Goal: Ask a question: Seek information or help from site administrators or community

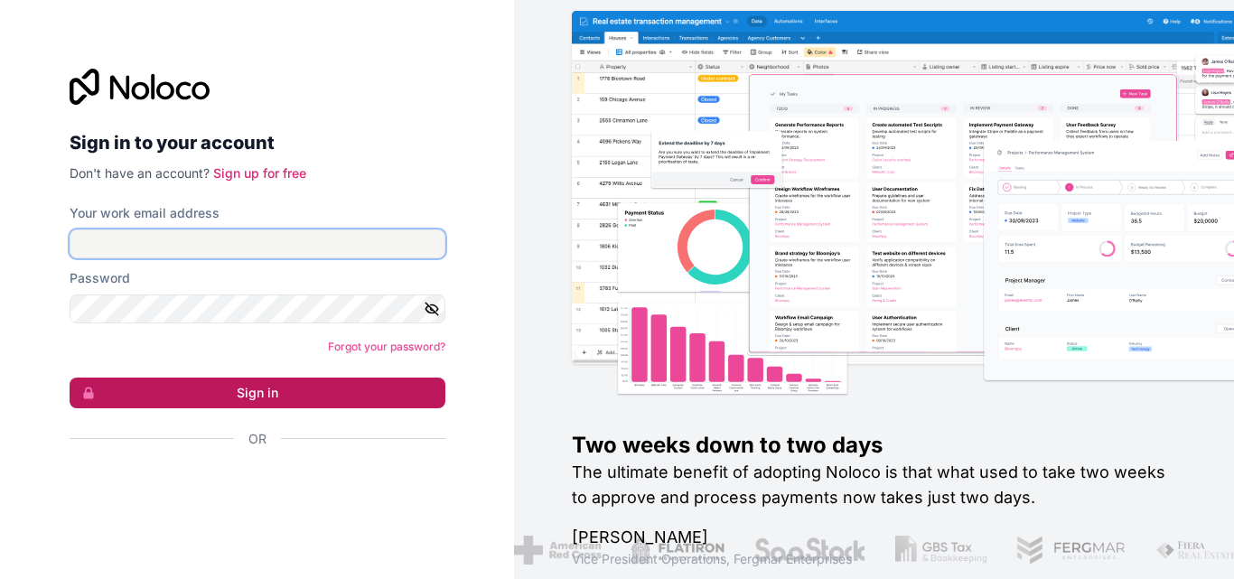
type input "marchant@mogmarketing.co.za"
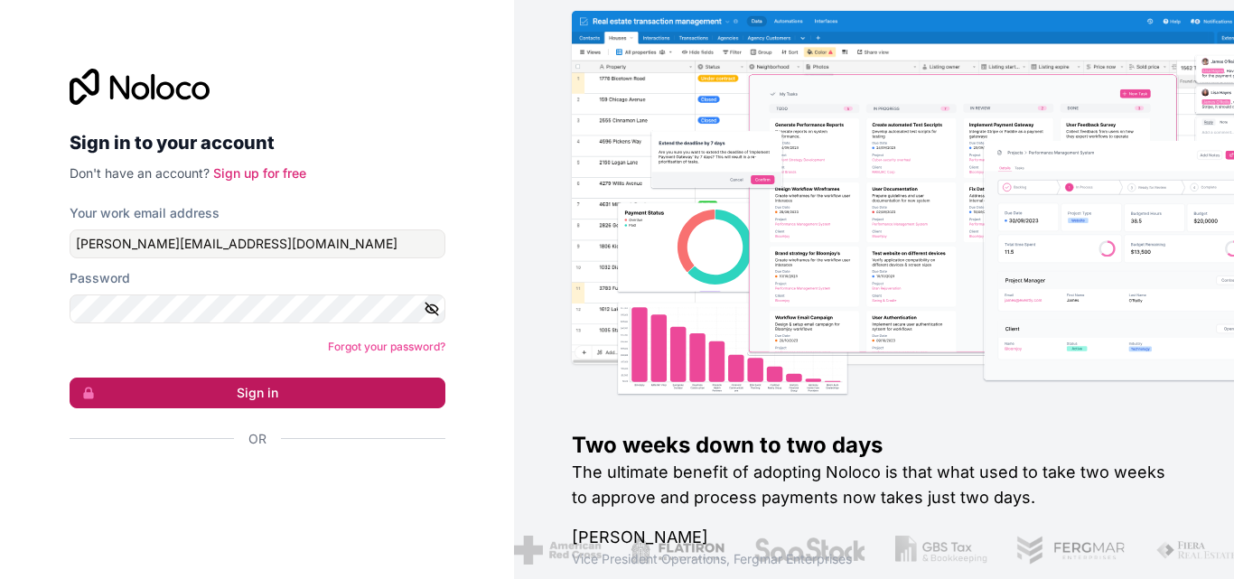
click at [370, 386] on button "Sign in" at bounding box center [258, 393] width 376 height 31
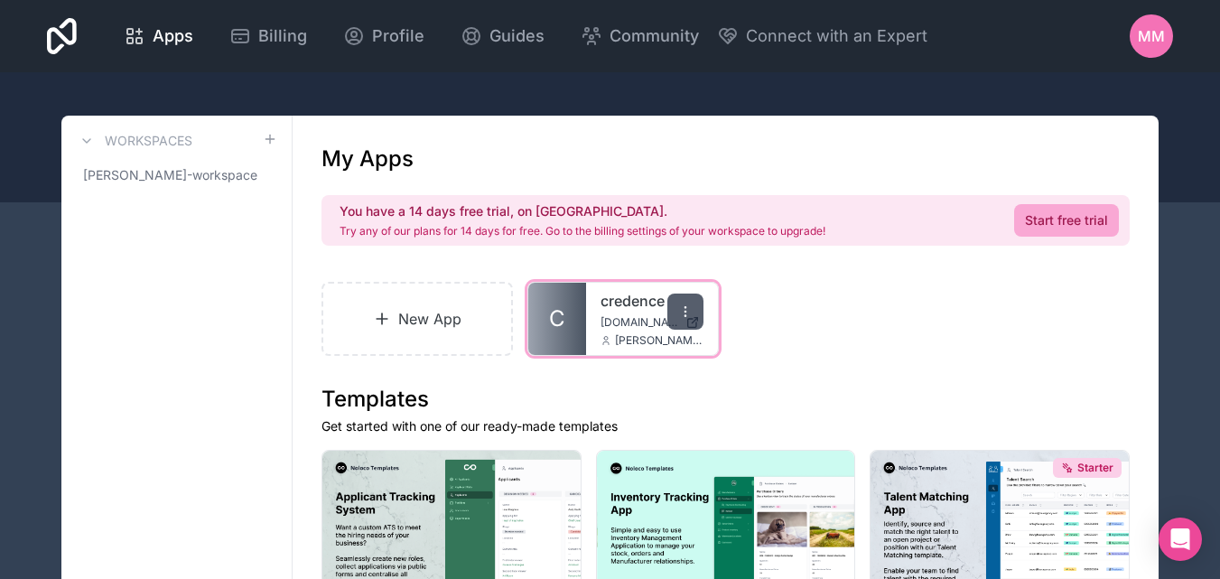
click at [672, 313] on div at bounding box center [686, 312] width 36 height 36
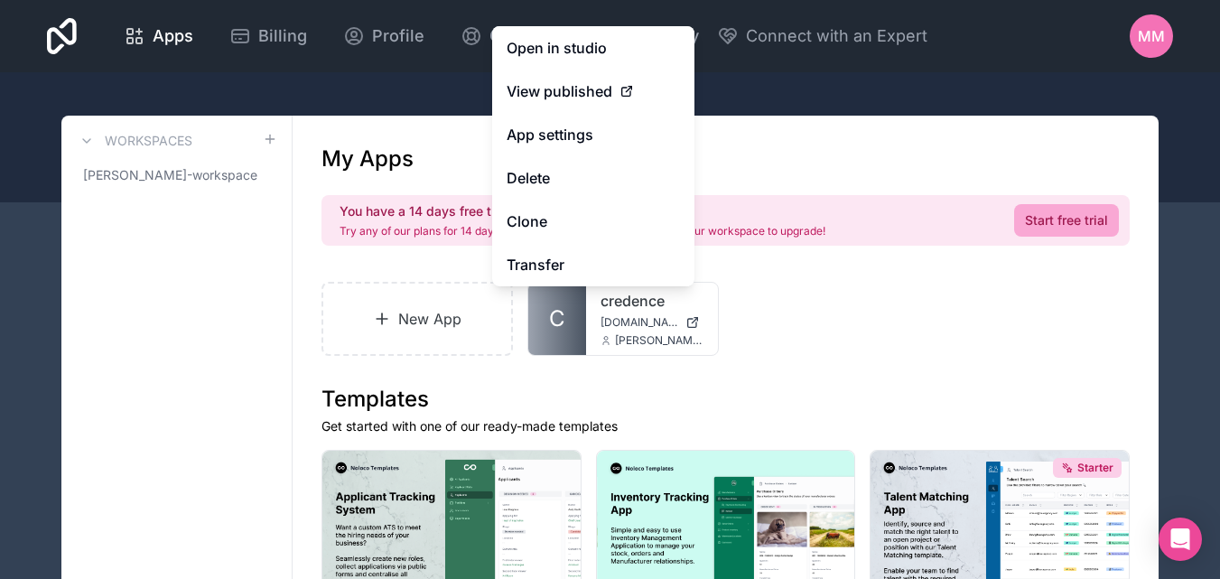
click at [899, 348] on div "New App C credence credence.noloco.co marchant@mogmarketing.co.za" at bounding box center [726, 319] width 808 height 74
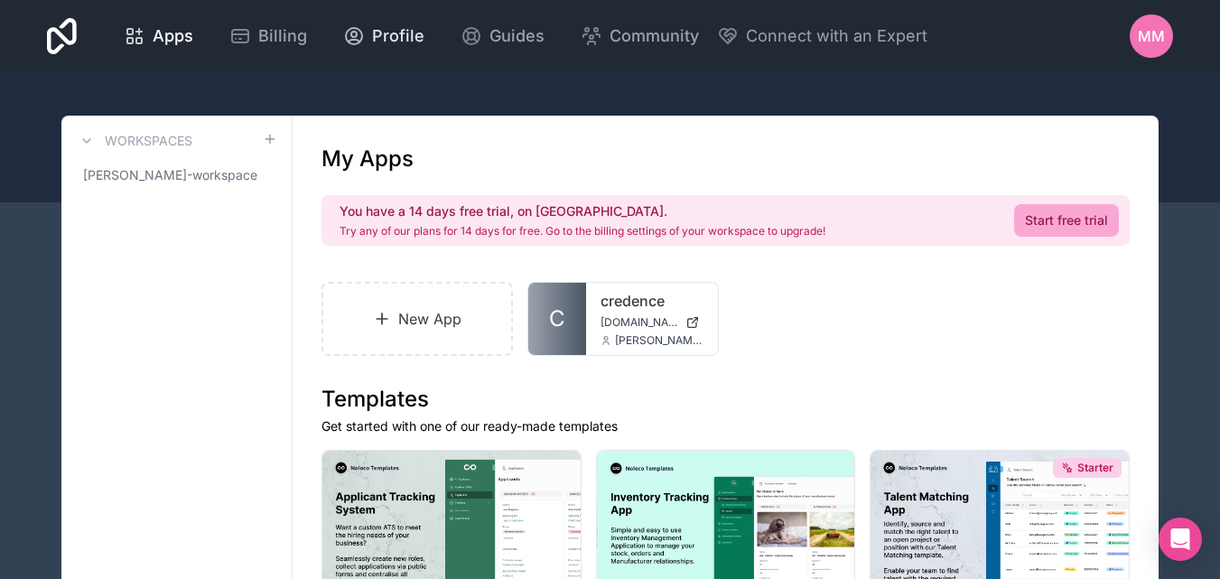
click at [387, 44] on span "Profile" at bounding box center [398, 35] width 52 height 25
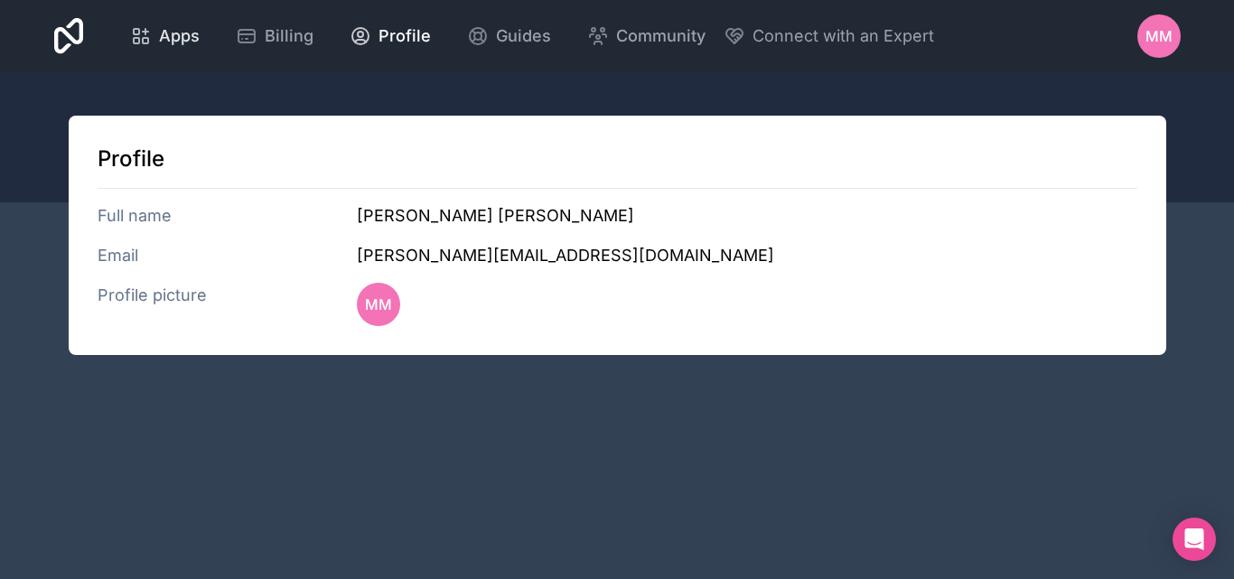
drag, startPoint x: 291, startPoint y: 55, endPoint x: 193, endPoint y: 42, distance: 98.5
click at [290, 55] on link "Billing" at bounding box center [274, 36] width 107 height 40
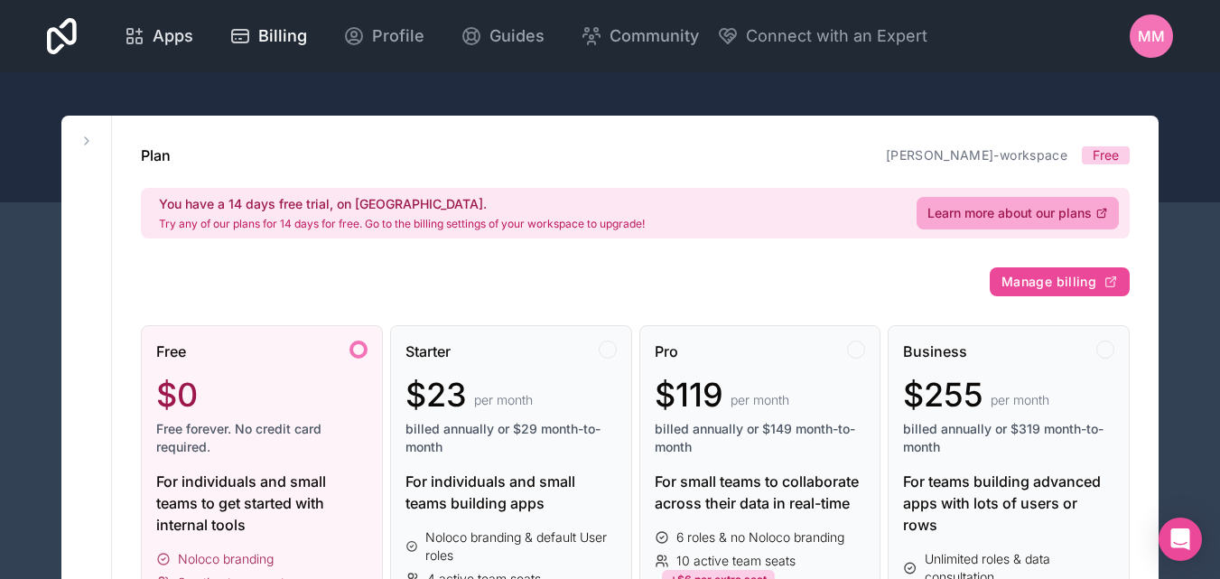
click at [164, 36] on span "Apps" at bounding box center [173, 35] width 41 height 25
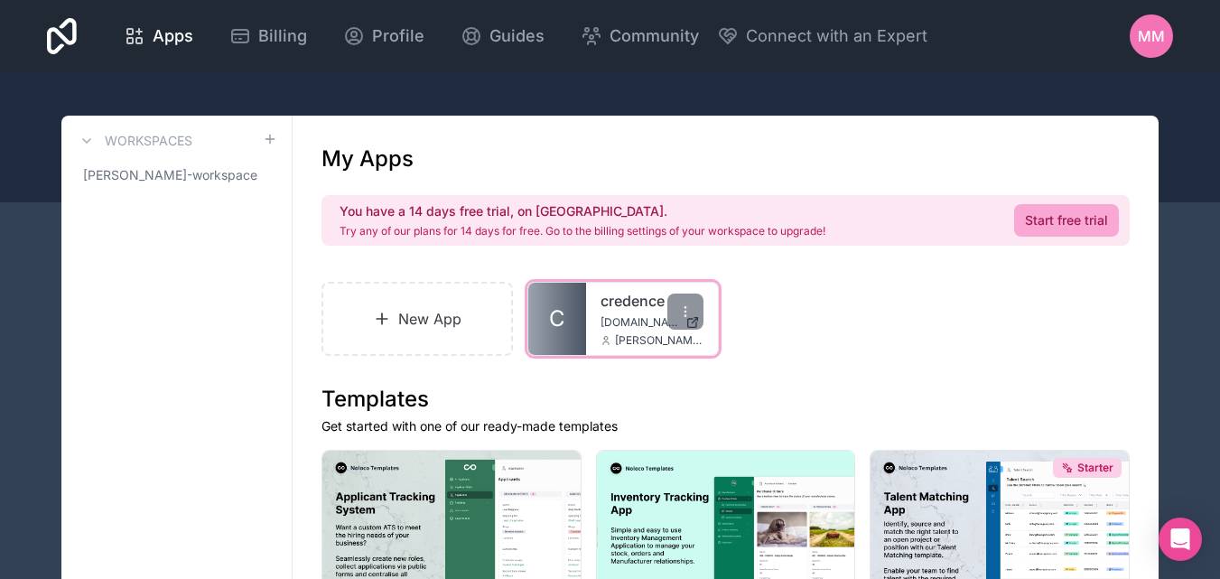
click at [576, 297] on link "C" at bounding box center [557, 319] width 58 height 72
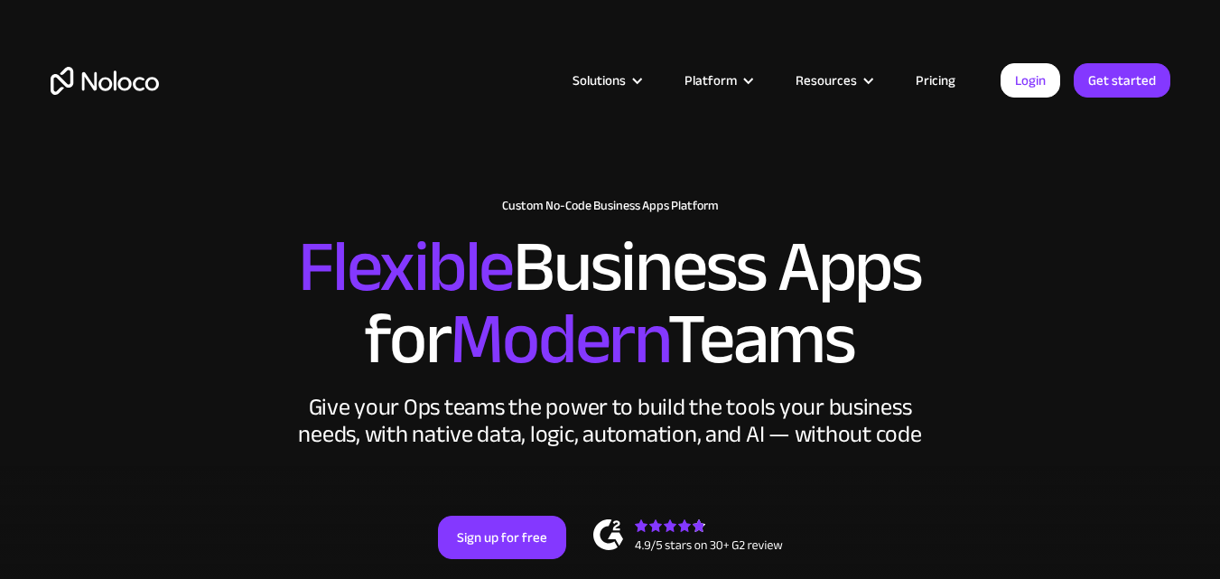
click at [958, 80] on link "Pricing" at bounding box center [935, 80] width 85 height 23
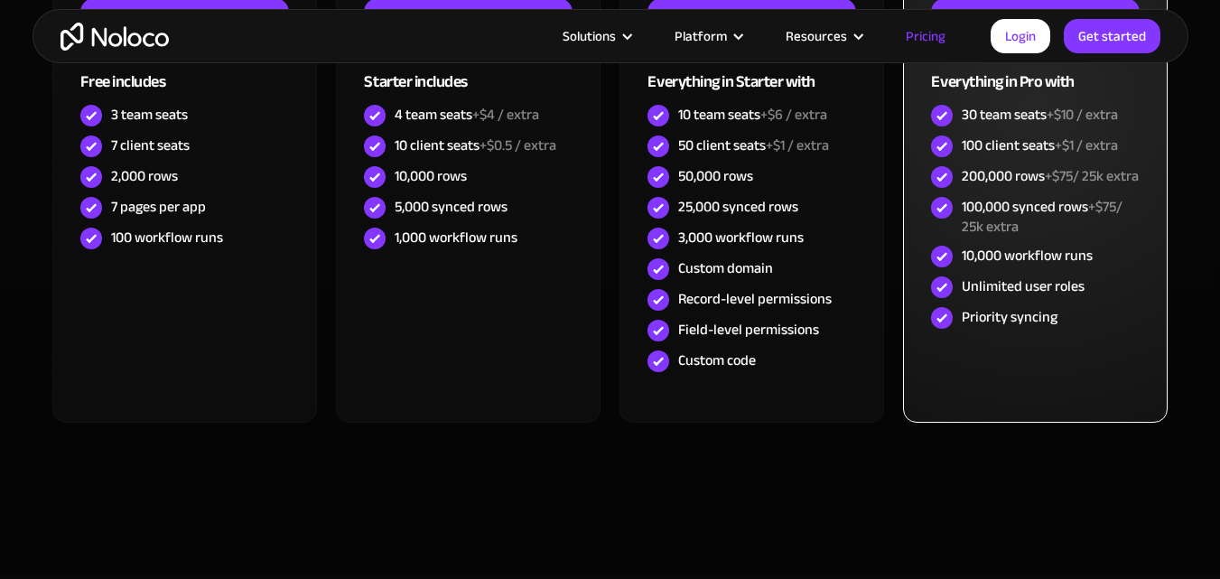
scroll to position [542, 0]
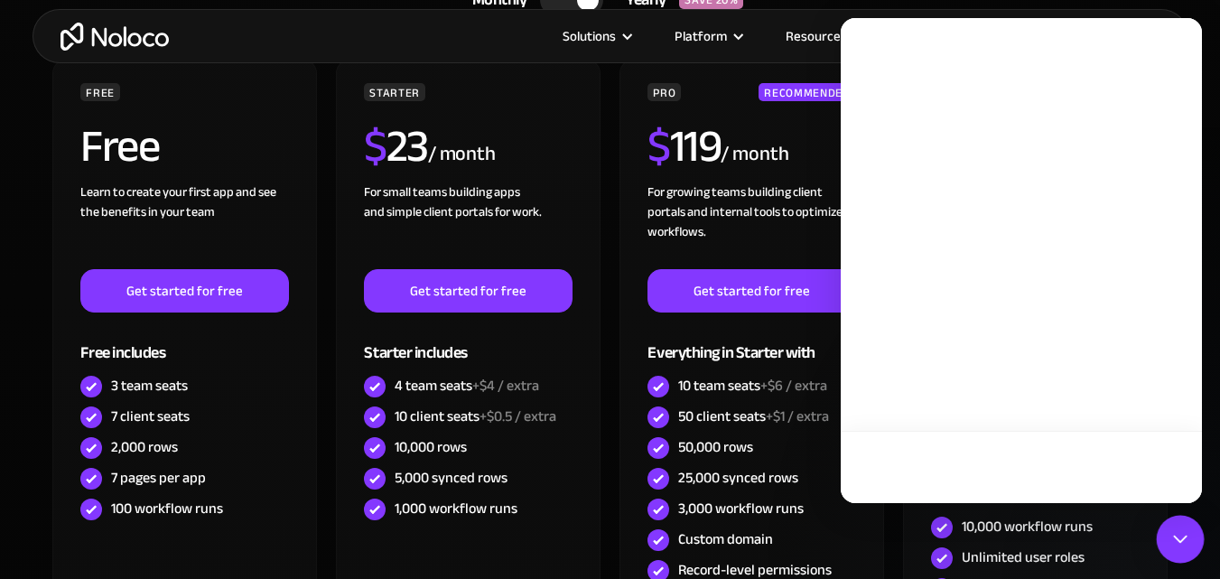
click at [1176, 550] on div "Open Intercom Messenger" at bounding box center [1181, 540] width 48 height 48
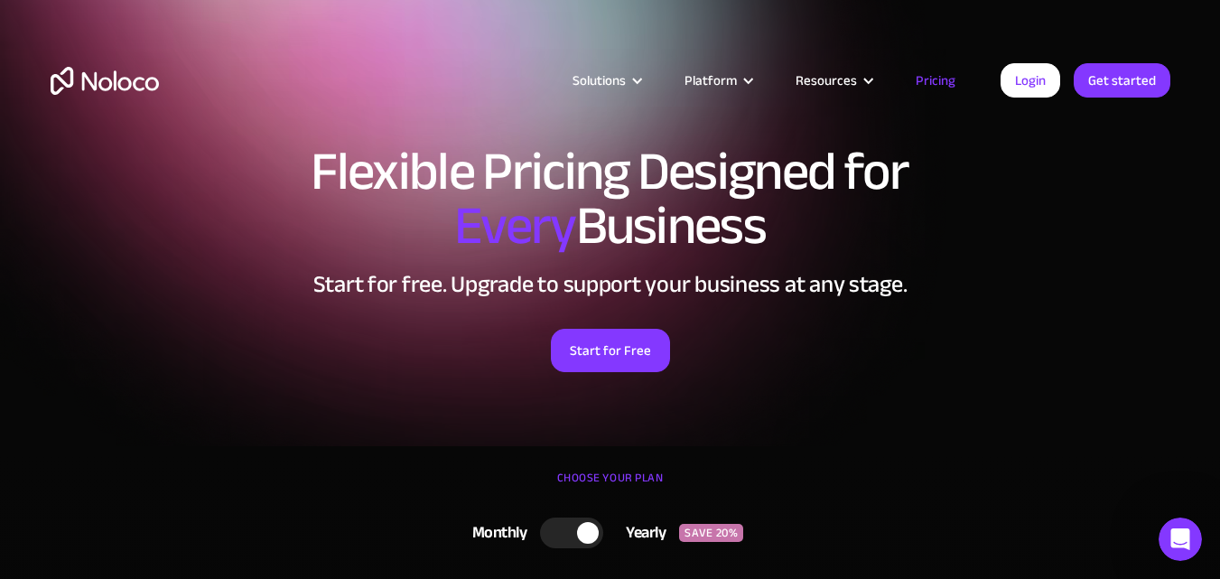
scroll to position [0, 0]
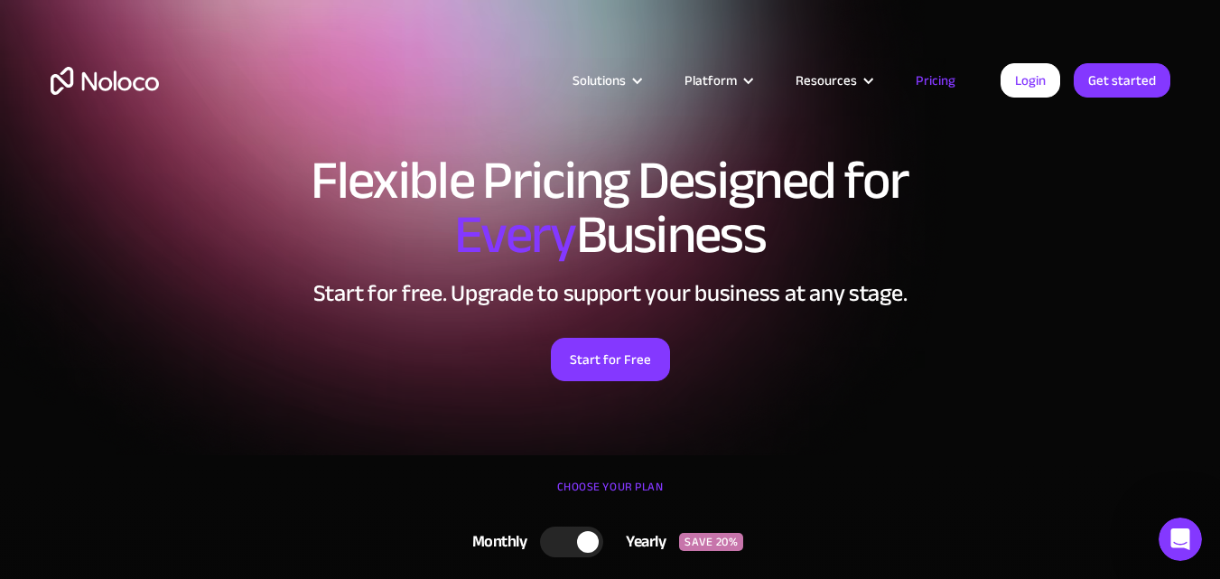
click at [564, 546] on div at bounding box center [571, 542] width 63 height 31
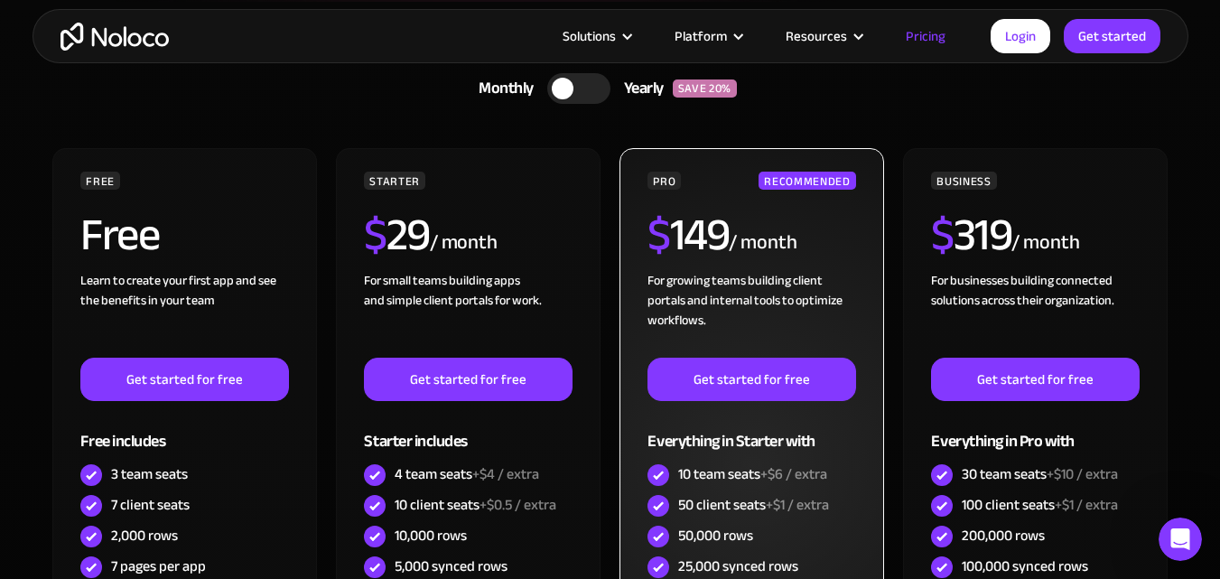
scroll to position [452, 0]
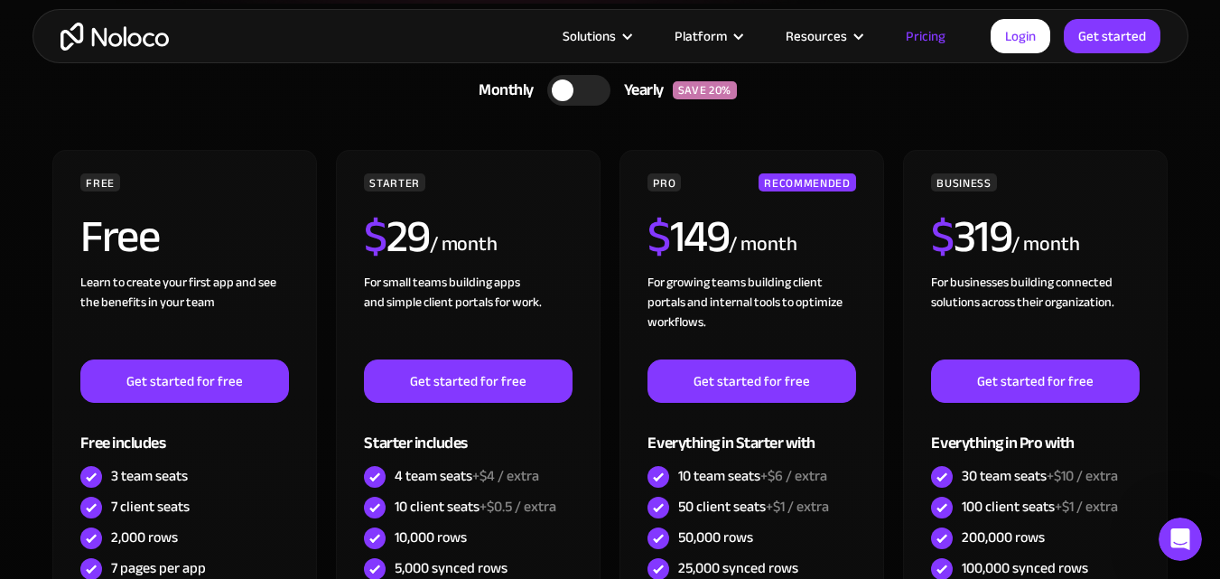
click at [563, 98] on div at bounding box center [563, 90] width 22 height 22
click at [563, 98] on div at bounding box center [571, 90] width 63 height 31
click at [563, 98] on div at bounding box center [563, 90] width 22 height 22
click at [563, 98] on div at bounding box center [571, 90] width 63 height 31
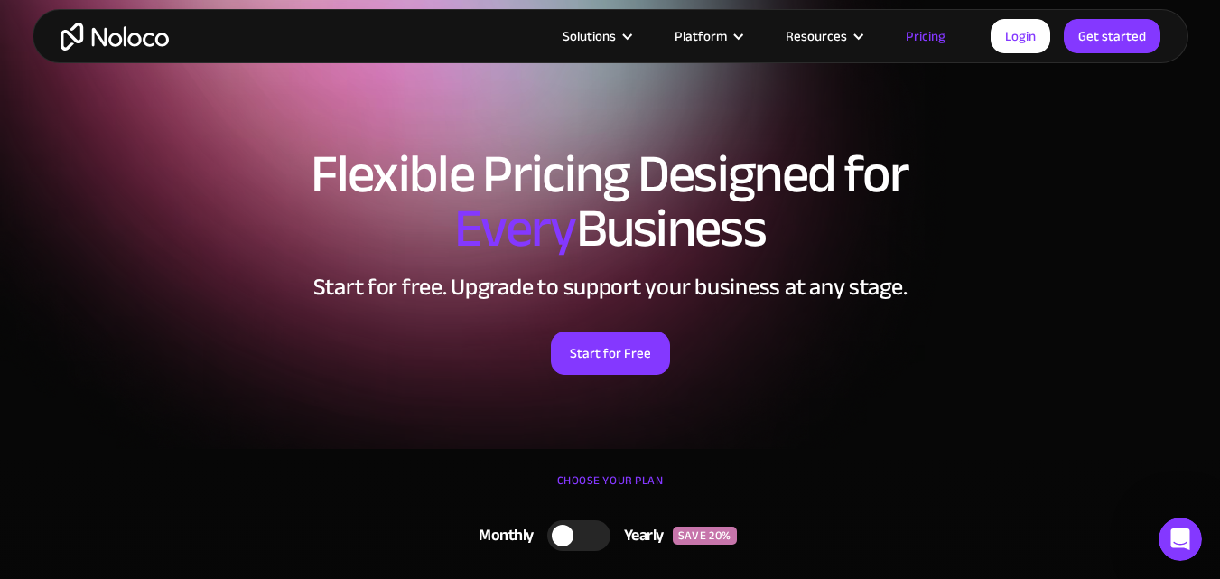
scroll to position [0, 0]
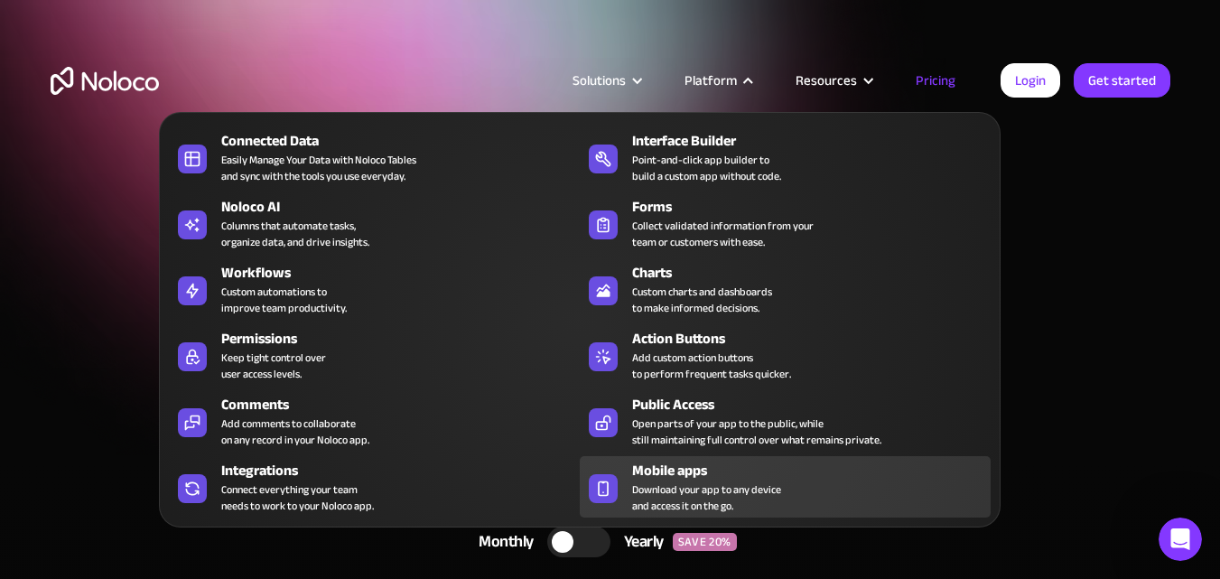
click at [599, 477] on div at bounding box center [603, 488] width 29 height 29
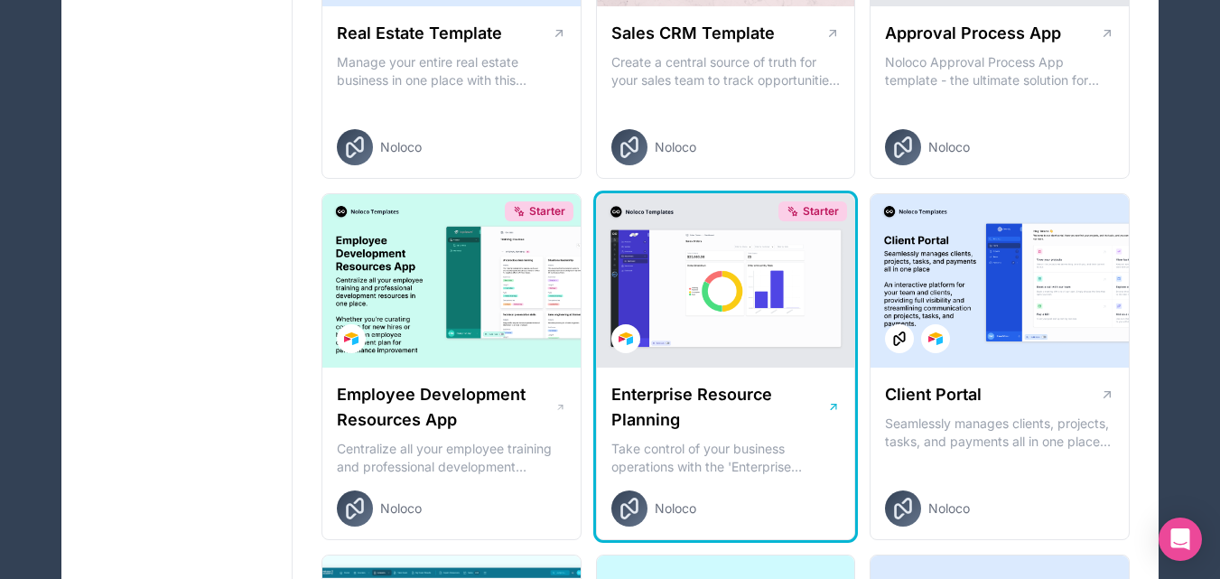
scroll to position [1174, 0]
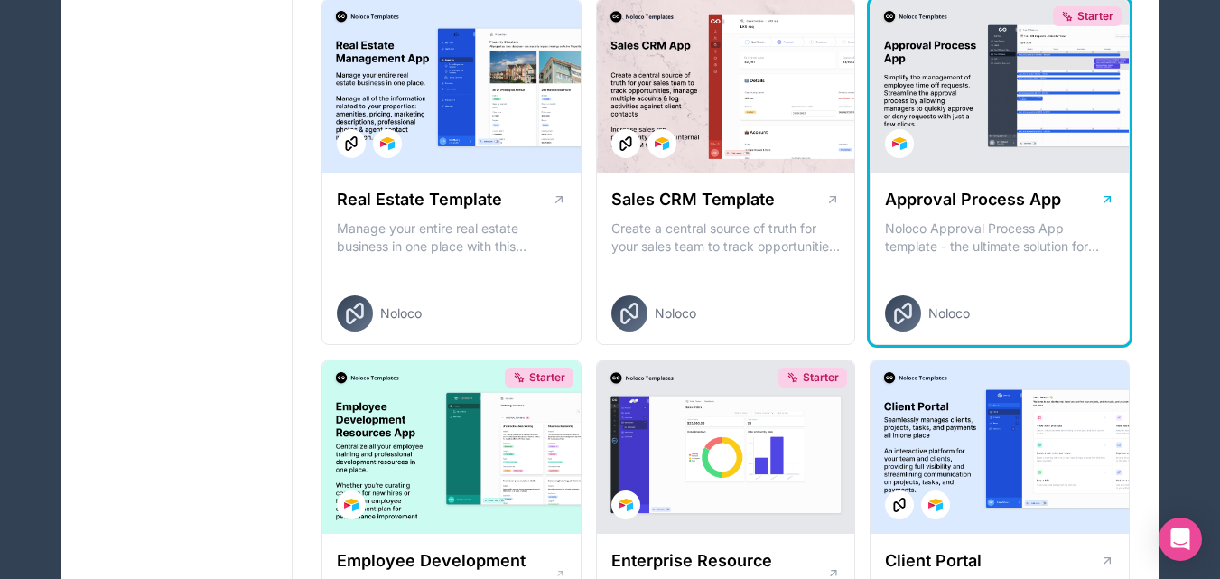
click at [1007, 109] on div "Starter" at bounding box center [1000, 85] width 258 height 173
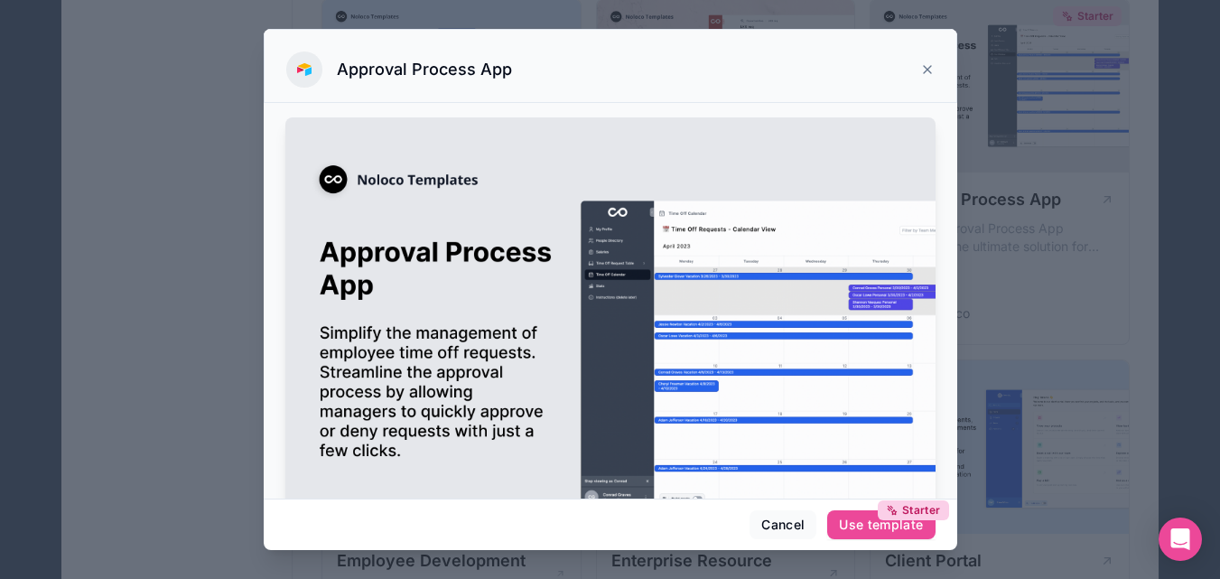
click at [925, 66] on icon at bounding box center [927, 69] width 14 height 14
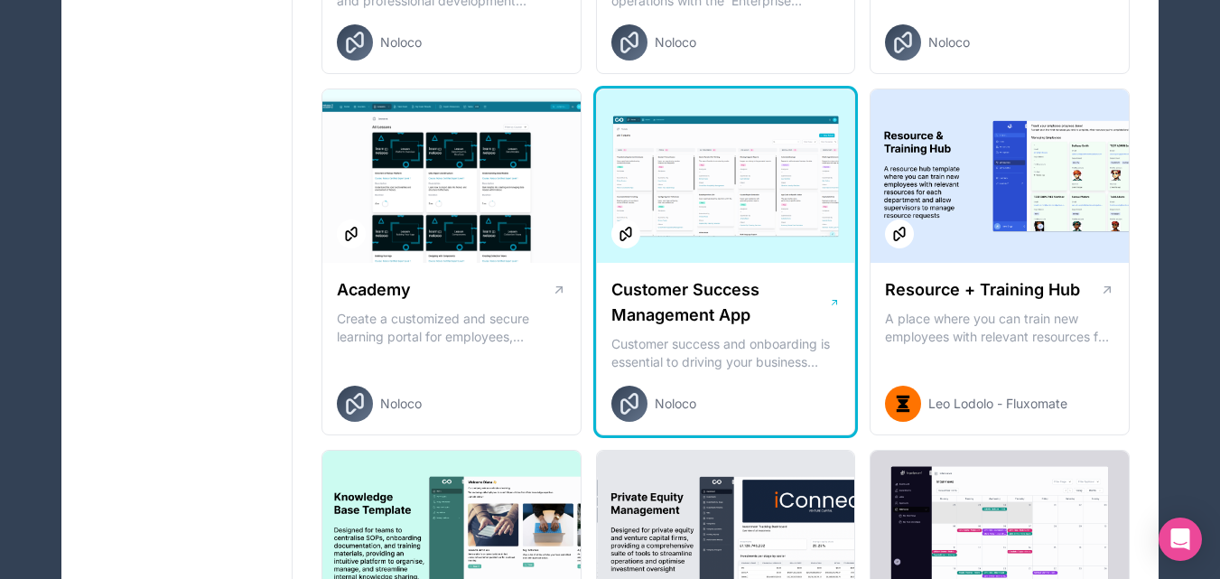
scroll to position [1445, 0]
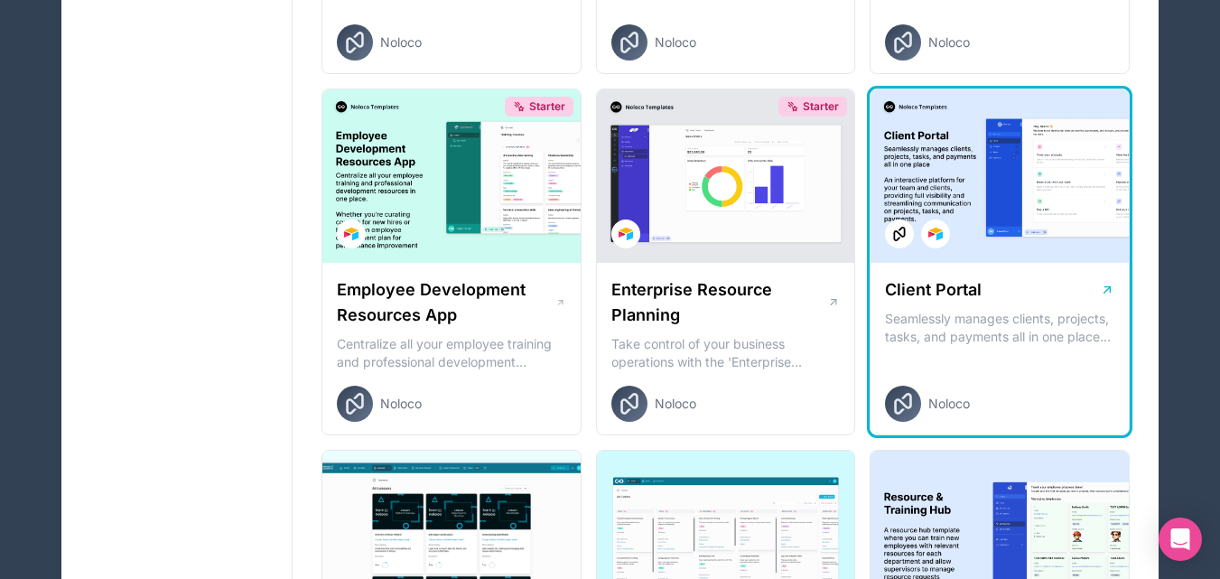
click at [1038, 174] on div at bounding box center [1000, 175] width 258 height 173
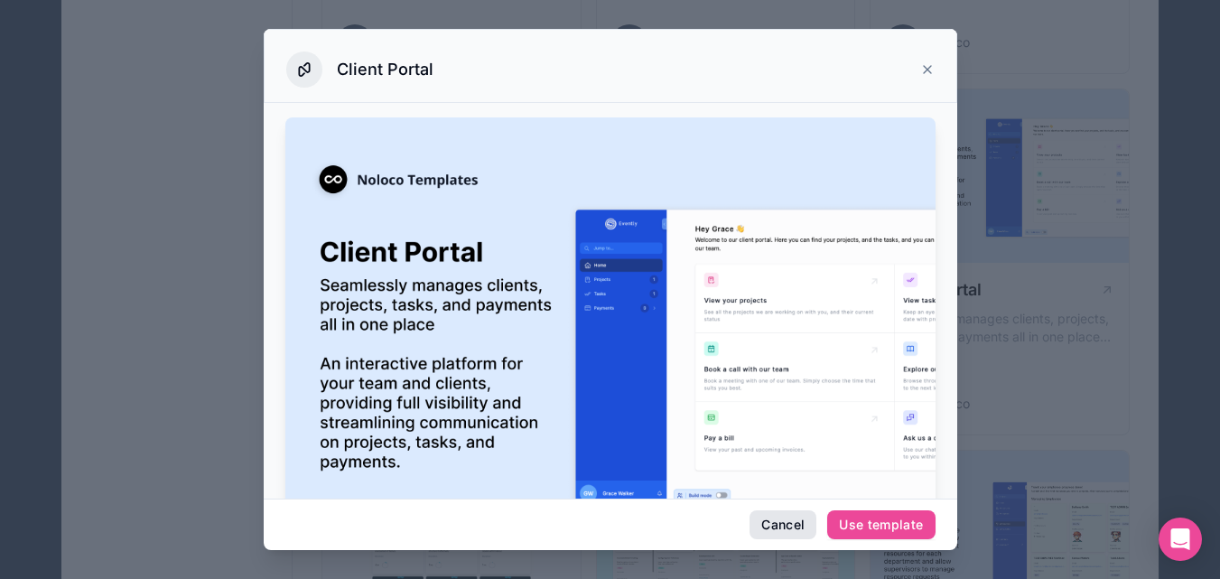
click at [768, 523] on button "Cancel" at bounding box center [783, 524] width 67 height 29
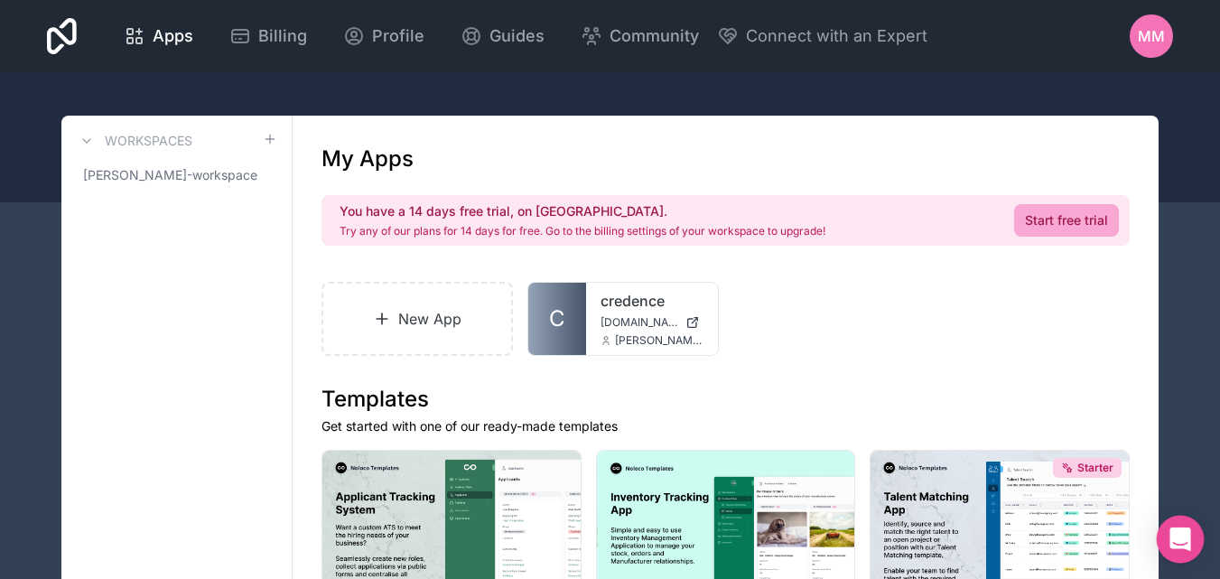
click at [1191, 537] on div "Open Intercom Messenger" at bounding box center [1181, 540] width 48 height 48
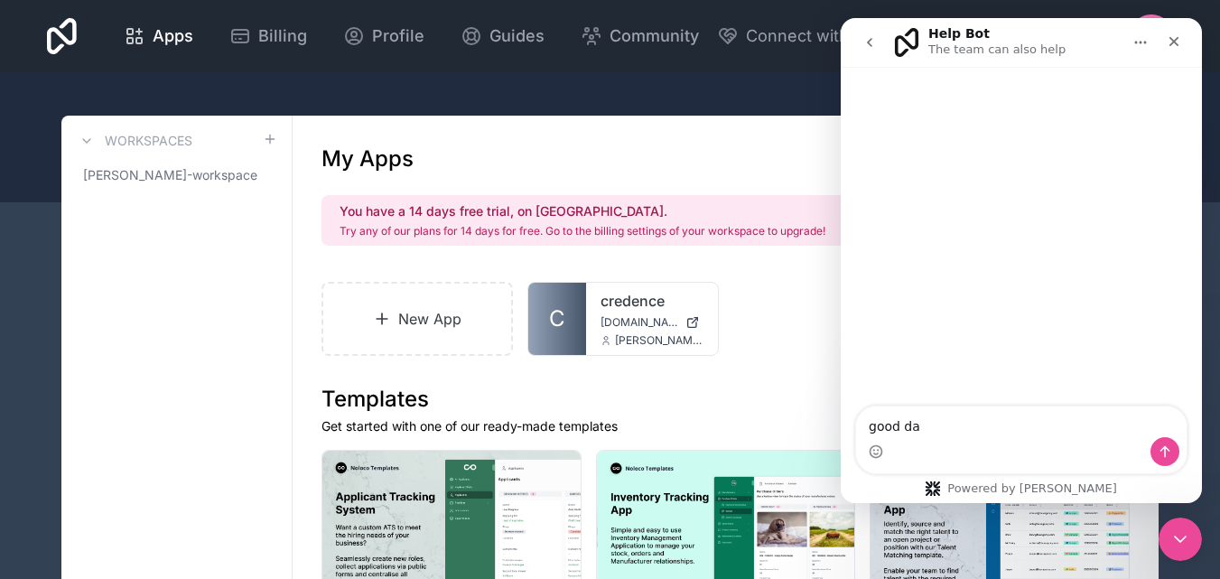
type textarea "good day"
type textarea "I wou"
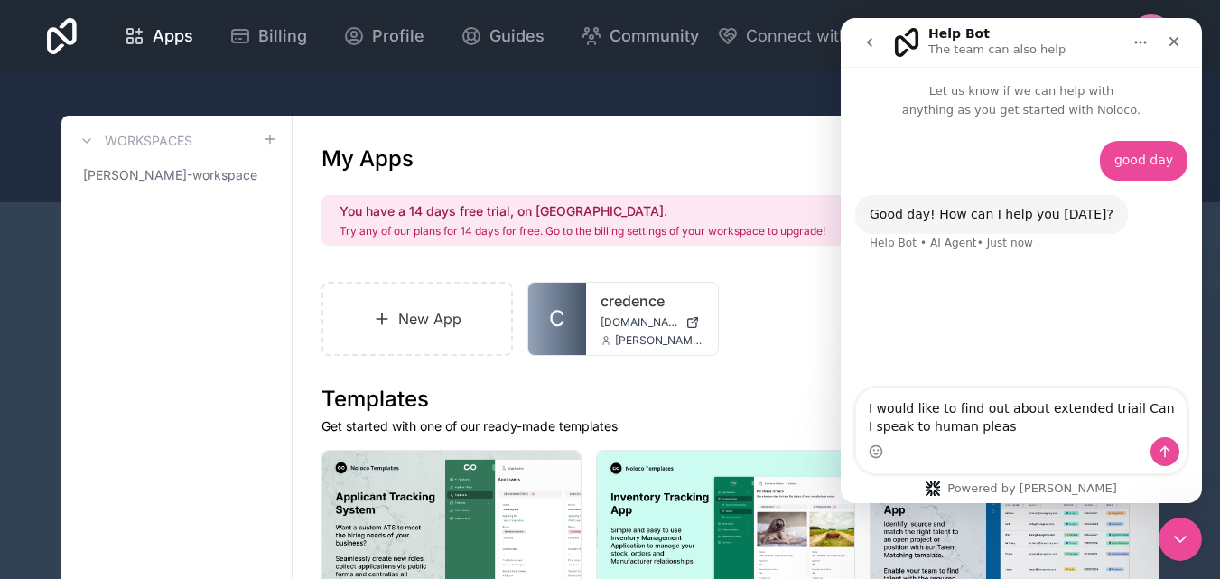
type textarea "I would like to find out about extended triail Can I speak to human please"
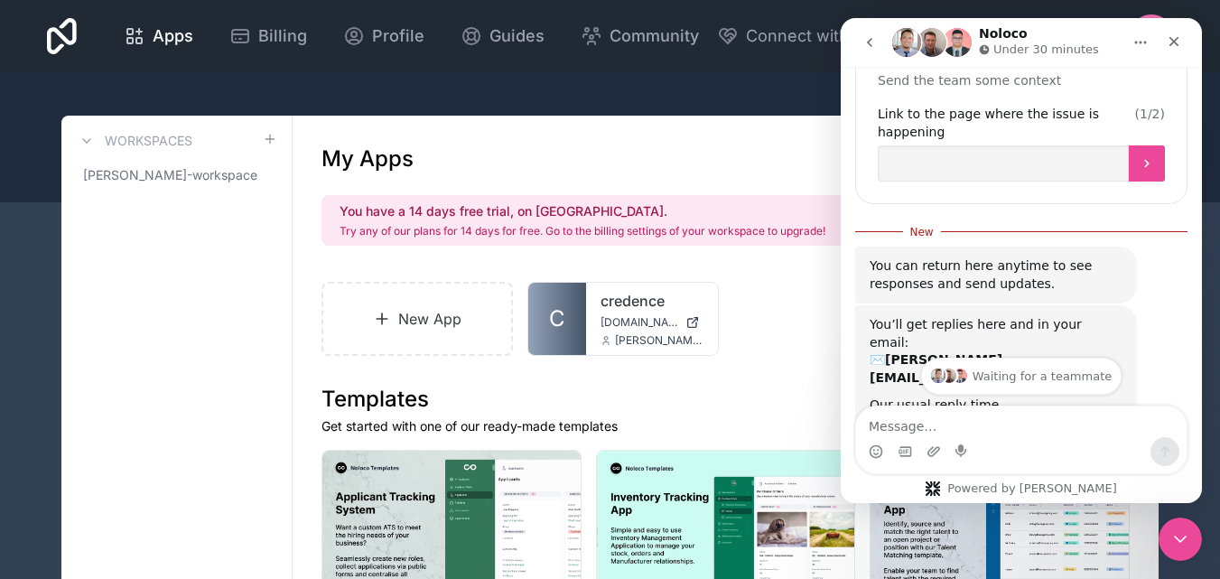
scroll to position [506, 0]
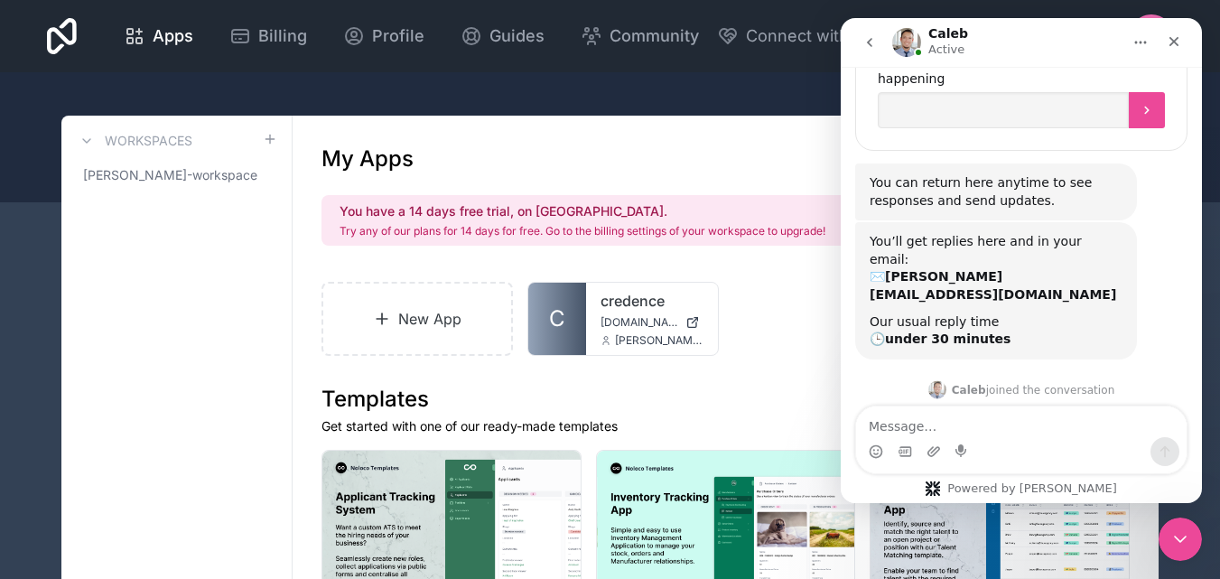
click at [1007, 415] on textarea "Message…" at bounding box center [1021, 421] width 331 height 31
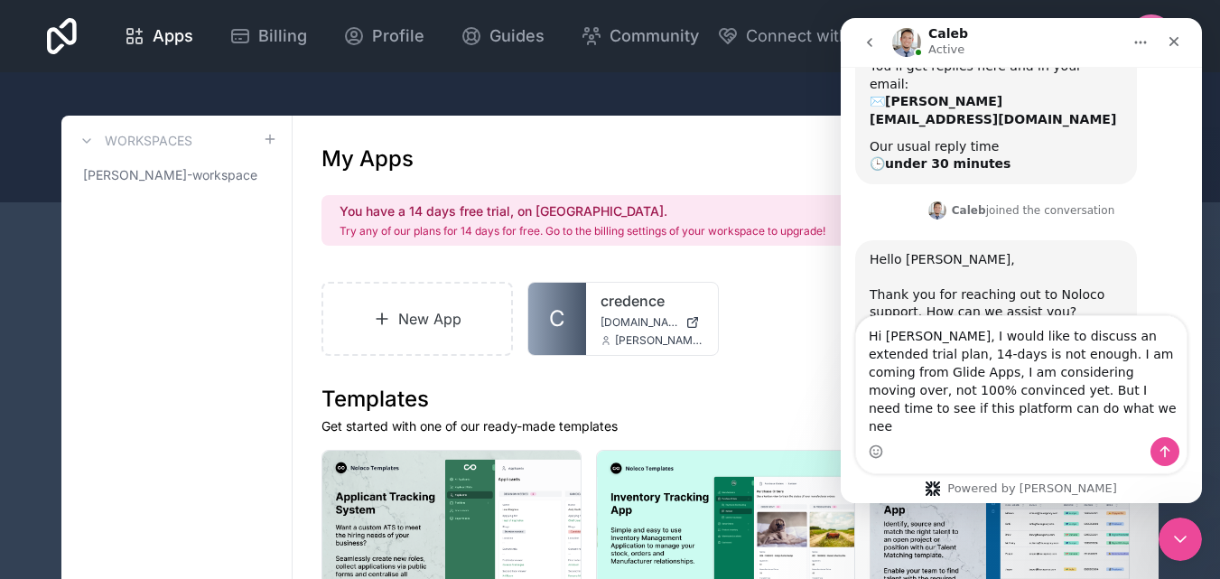
scroll to position [699, 0]
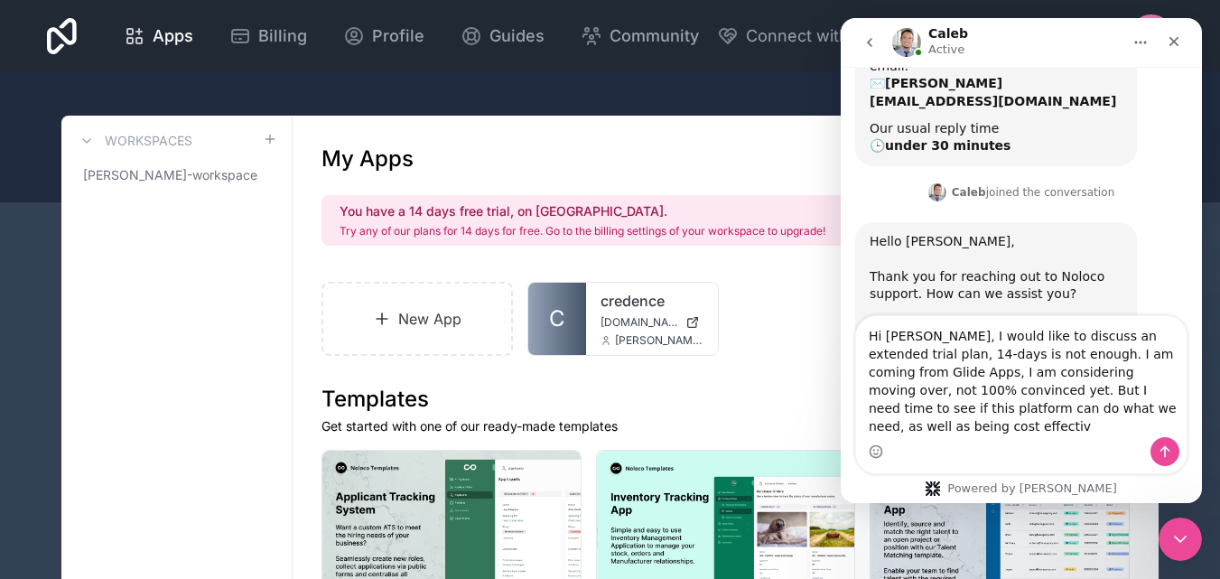
type textarea "Hi [PERSON_NAME], I would like to discuss an extended trial plan, 14-days is no…"
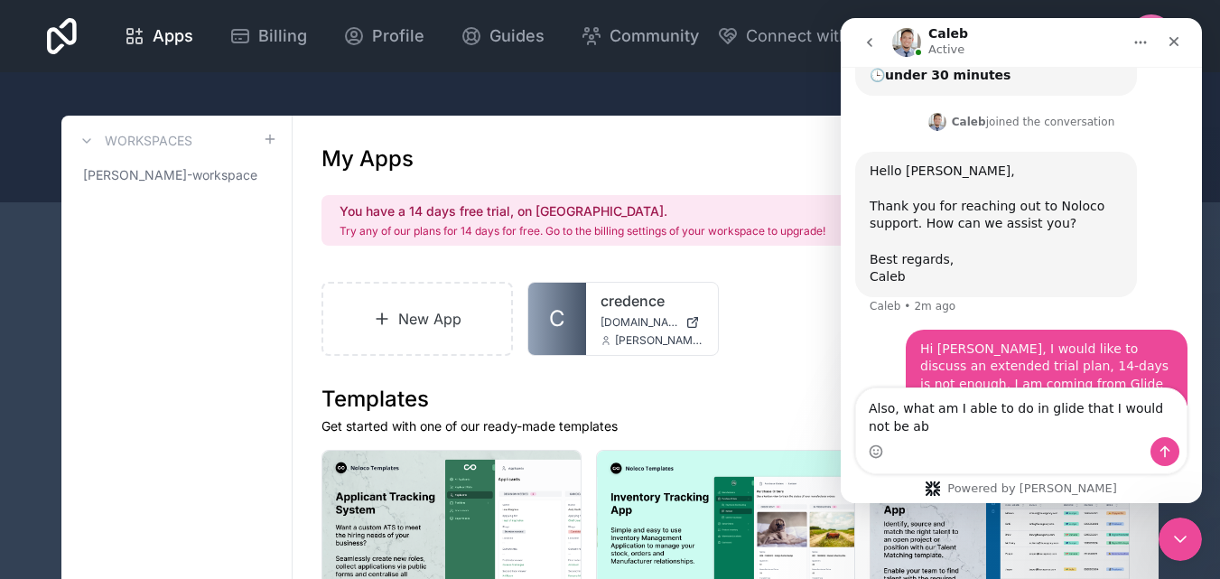
scroll to position [788, 0]
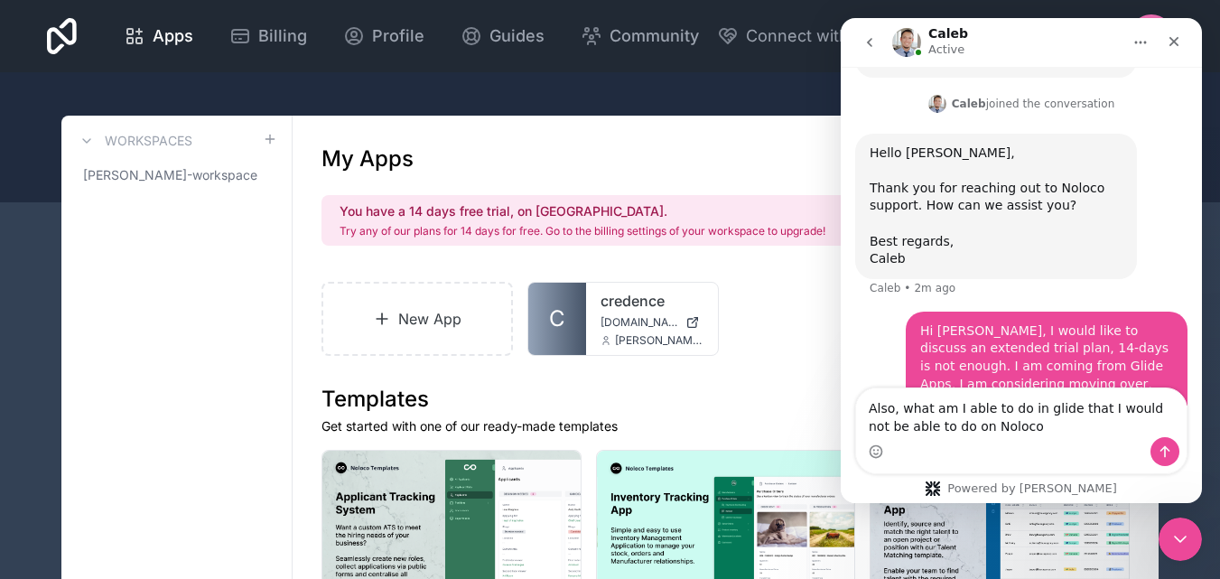
type textarea "Also, what am I able to do in glide that I would not be able to do on Noloco?"
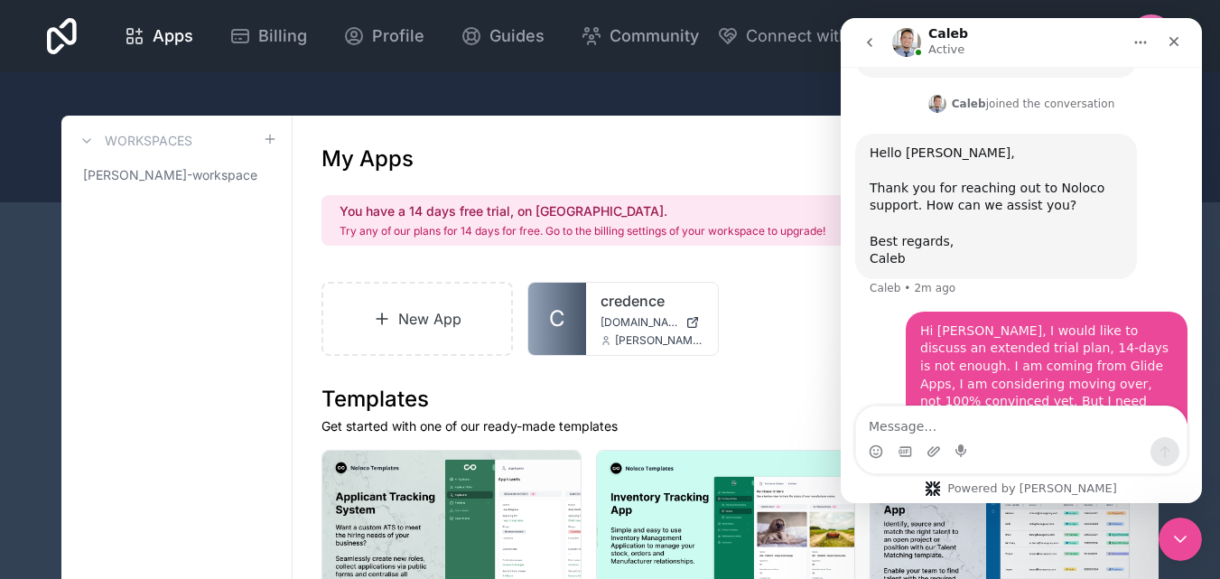
scroll to position [828, 0]
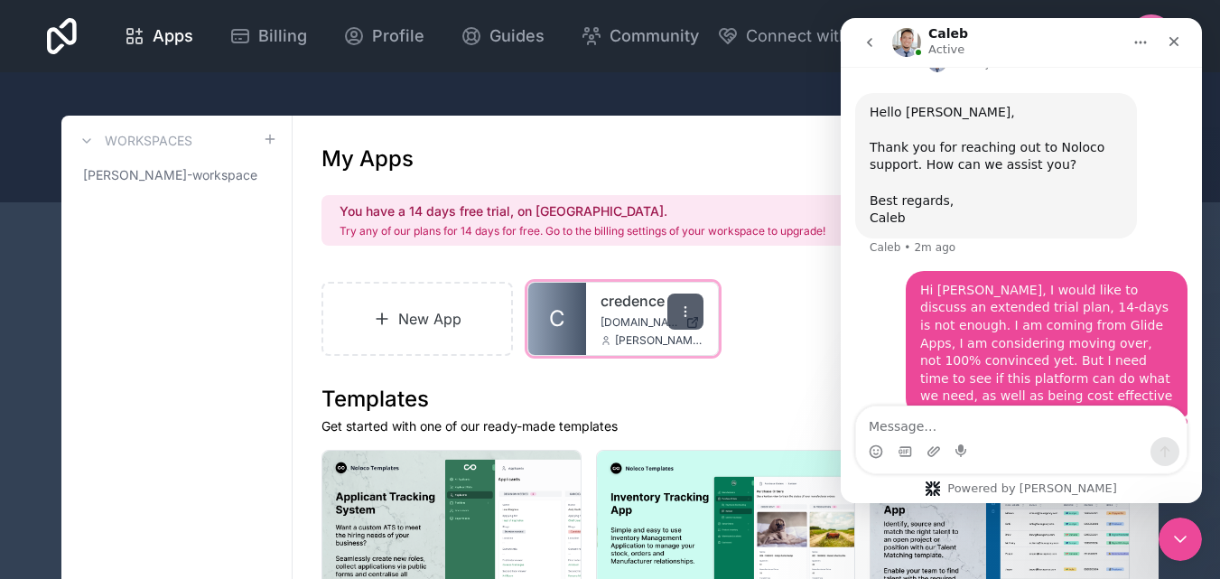
click at [685, 304] on icon at bounding box center [685, 311] width 14 height 14
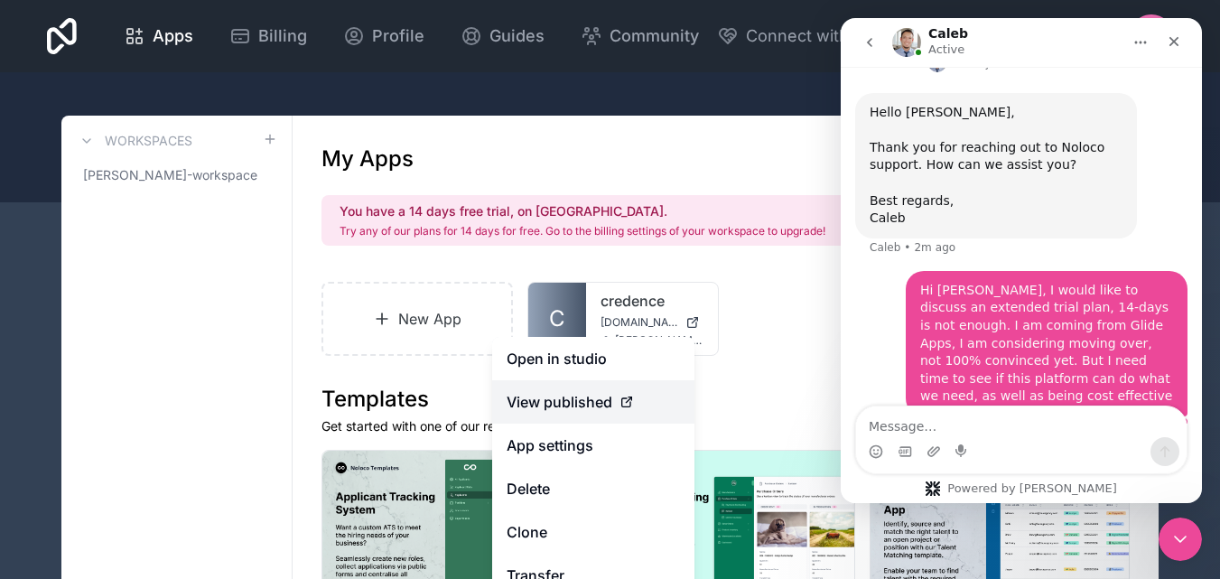
click at [611, 406] on span "View published" at bounding box center [560, 402] width 106 height 22
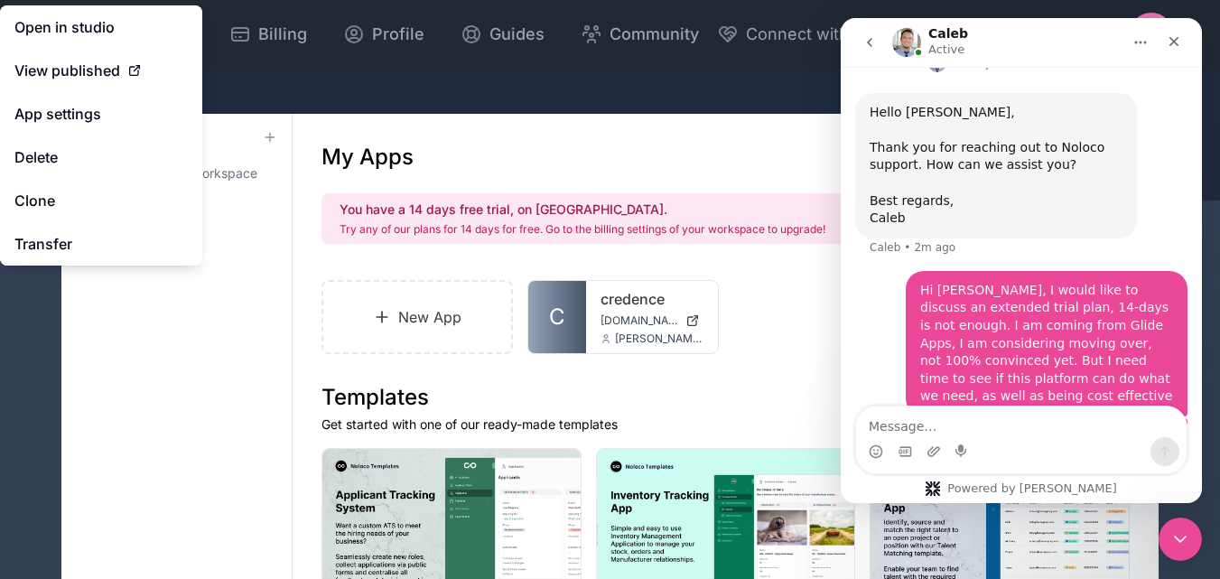
scroll to position [0, 0]
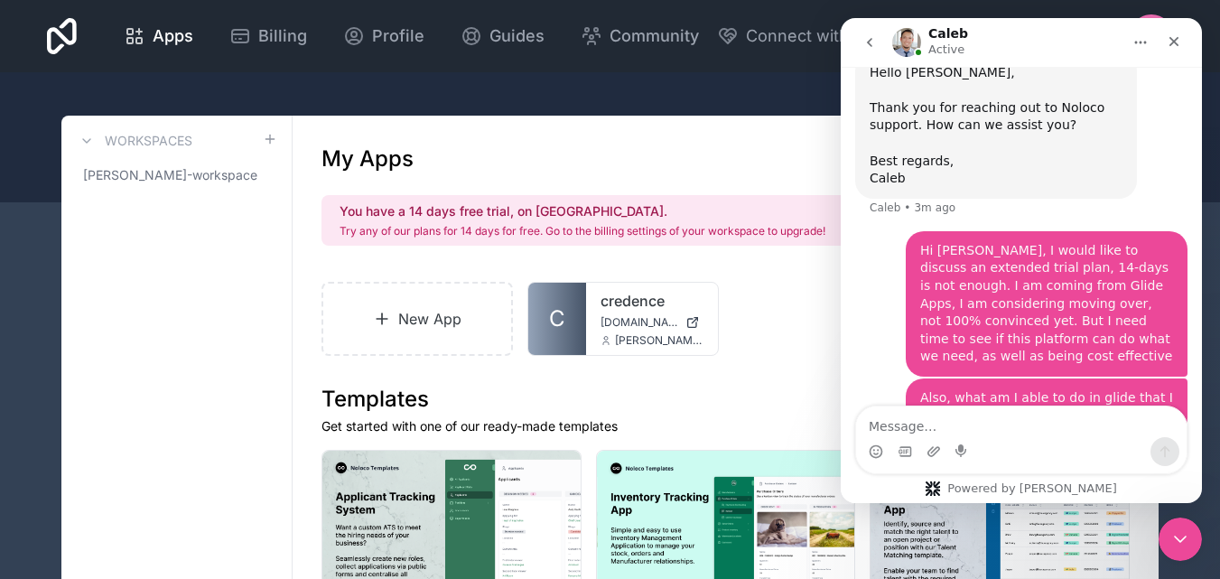
scroll to position [898, 0]
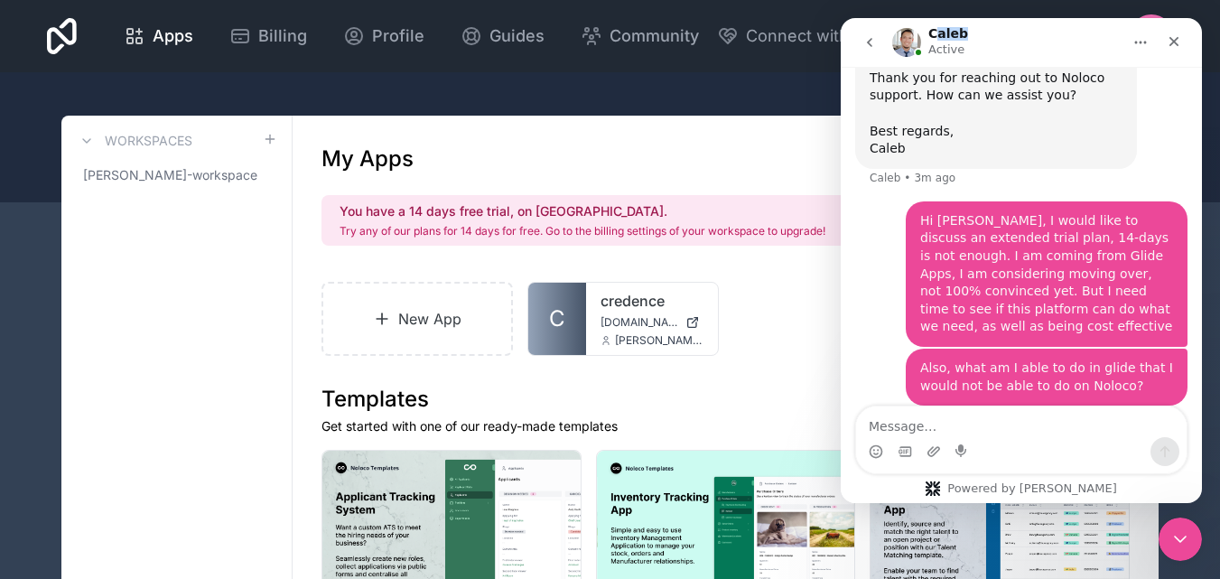
drag, startPoint x: 958, startPoint y: 36, endPoint x: 933, endPoint y: 36, distance: 25.3
click at [933, 36] on h1 "Caleb" at bounding box center [949, 34] width 40 height 14
drag, startPoint x: 930, startPoint y: 35, endPoint x: 967, endPoint y: 35, distance: 37.9
click at [967, 35] on div "Caleb Active" at bounding box center [1006, 43] width 229 height 32
click at [966, 41] on div "Caleb Active" at bounding box center [1006, 43] width 229 height 32
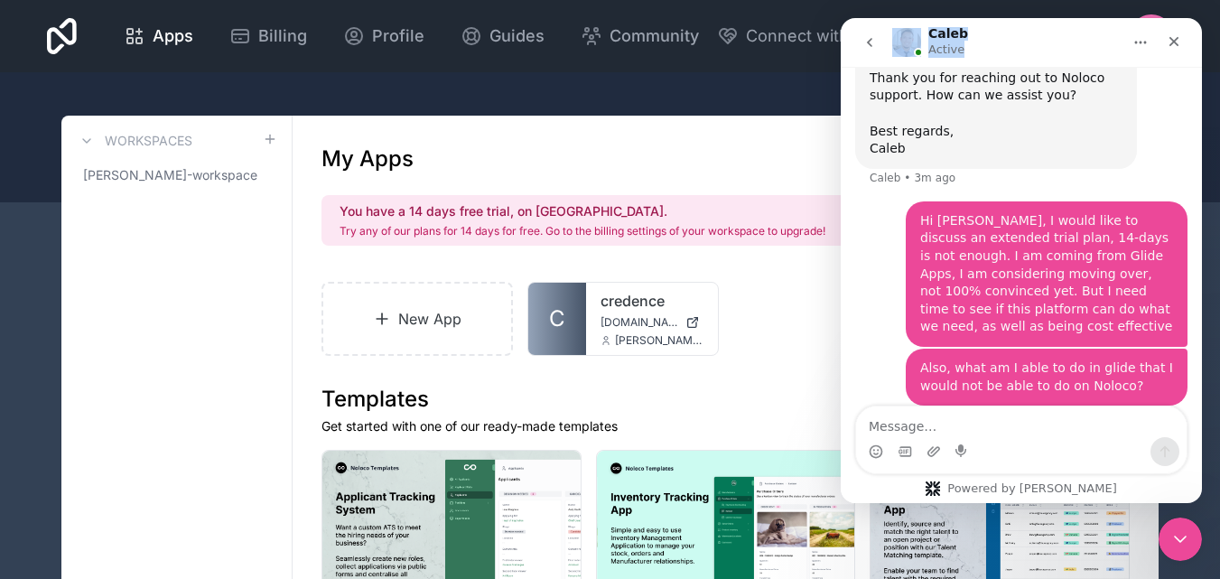
drag, startPoint x: 966, startPoint y: 51, endPoint x: 902, endPoint y: 23, distance: 68.8
click at [902, 23] on nav "Caleb Active" at bounding box center [1021, 42] width 361 height 49
click at [995, 61] on nav "Caleb Active" at bounding box center [1021, 42] width 361 height 49
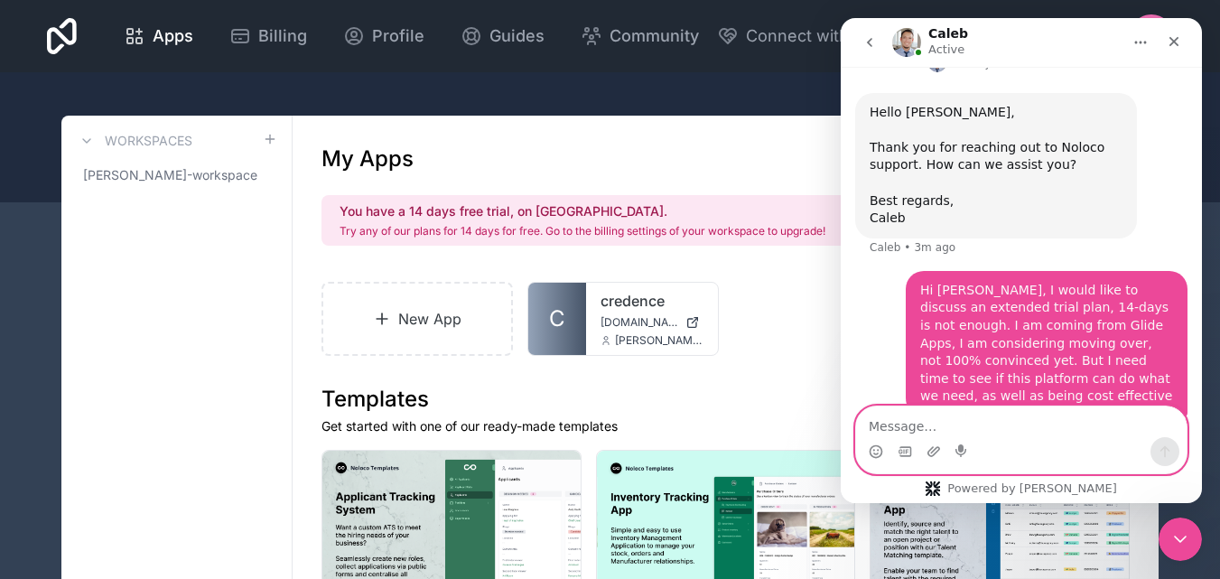
click at [1004, 414] on textarea "Message…" at bounding box center [1021, 421] width 331 height 31
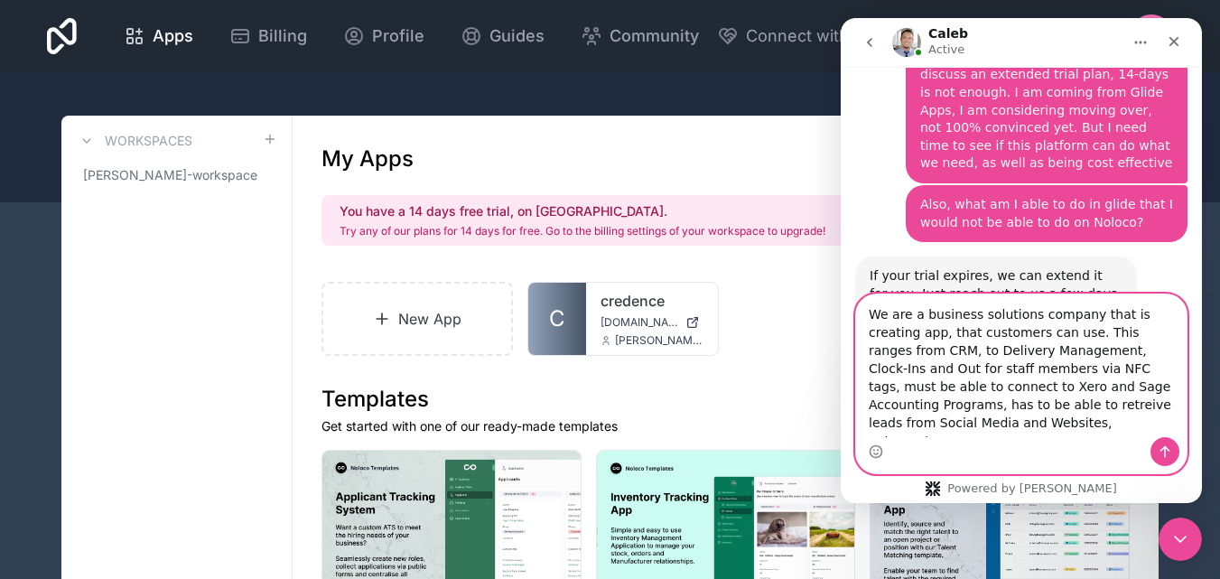
scroll to position [1061, 0]
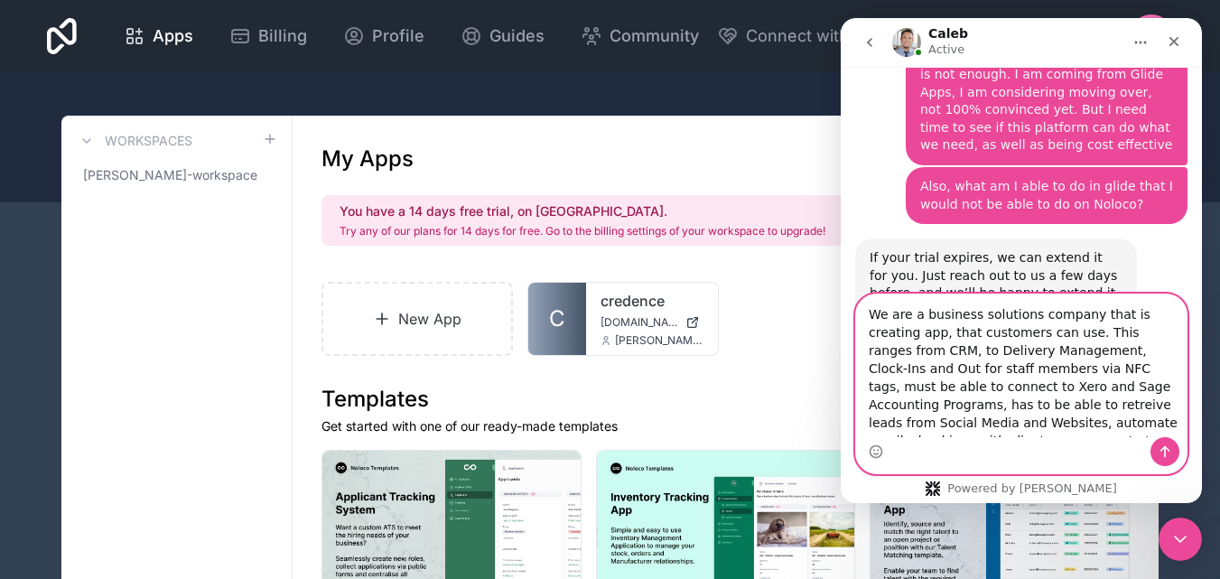
type textarea "We are a business solutions company that is creating app, that customers can us…"
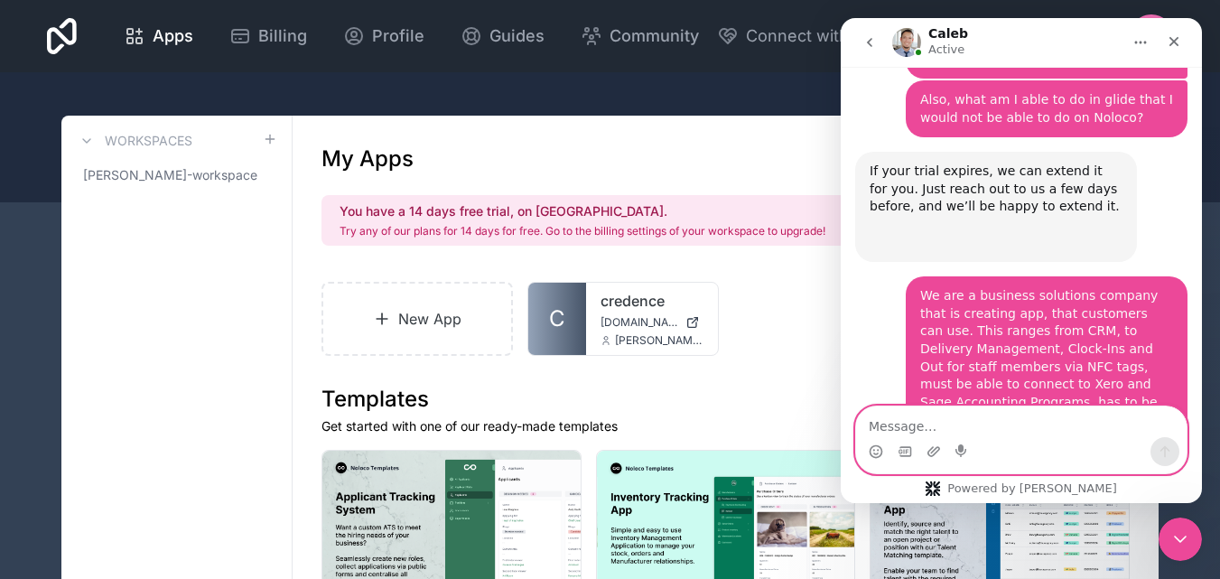
scroll to position [1379, 0]
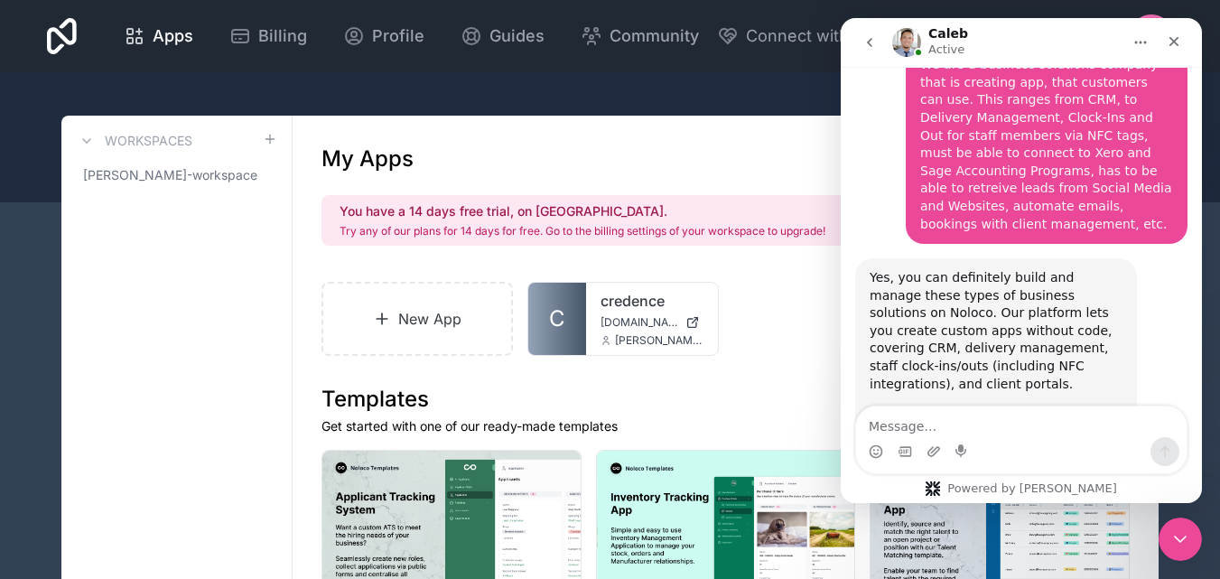
drag, startPoint x: 1030, startPoint y: 329, endPoint x: 1049, endPoint y: 337, distance: 20.6
click at [1011, 465] on link "[URL][DOMAIN_NAME]" at bounding box center [940, 472] width 141 height 14
click at [910, 465] on link "[URL][DOMAIN_NAME]" at bounding box center [940, 472] width 141 height 14
click at [908, 363] on div "Yes, you can definitely build and manage these types of business solutions on N…" at bounding box center [996, 375] width 282 height 234
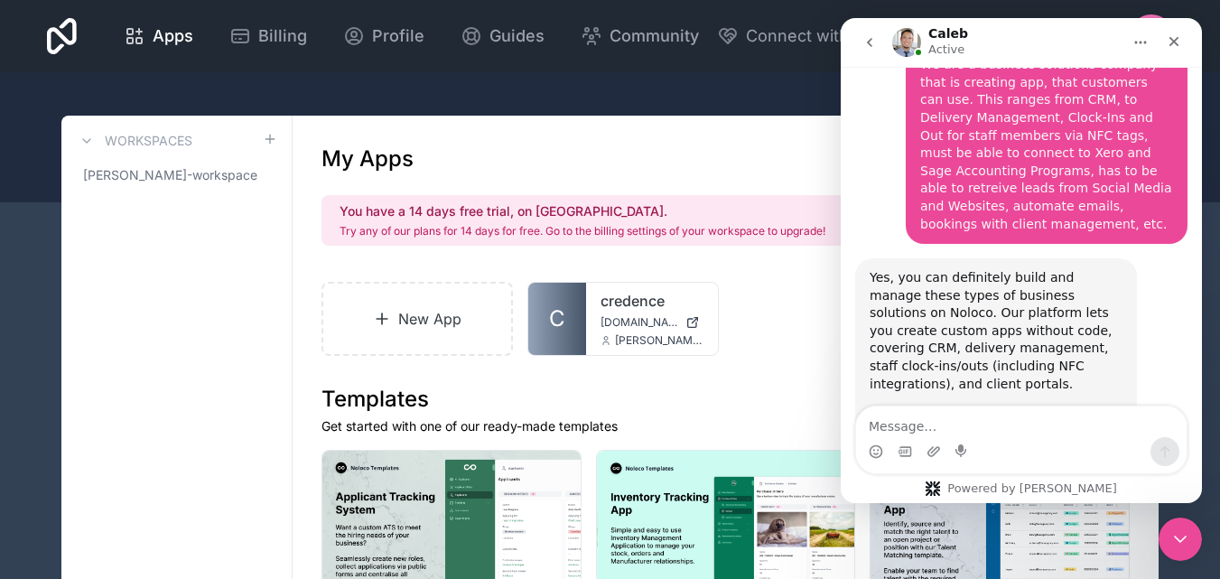
click at [909, 465] on link "[URL][DOMAIN_NAME]" at bounding box center [940, 472] width 141 height 14
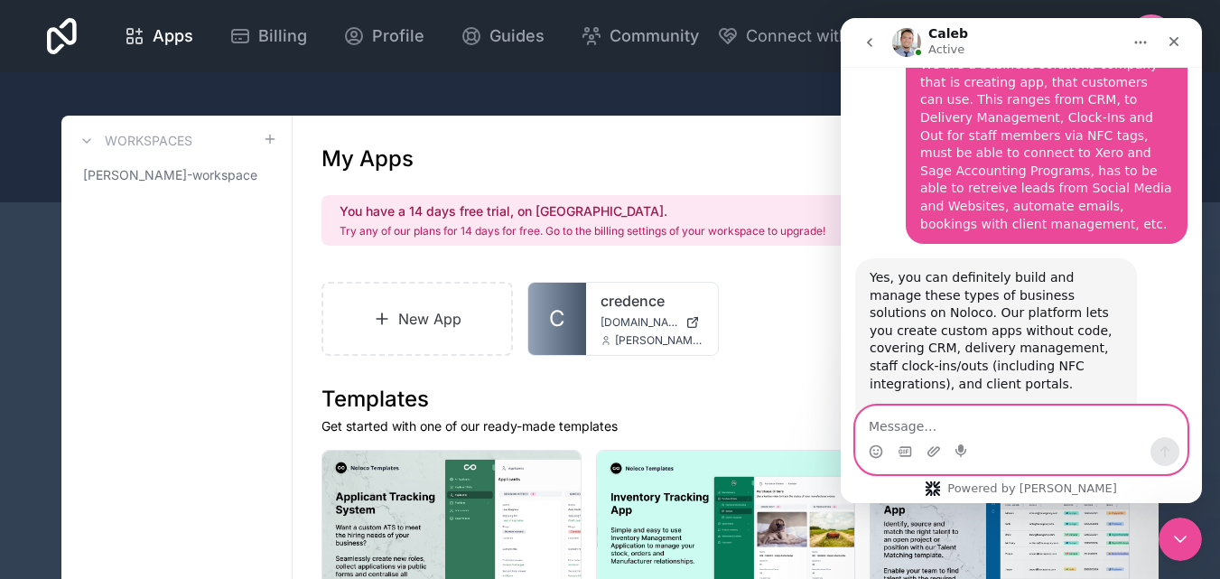
click at [992, 431] on textarea "Message…" at bounding box center [1021, 421] width 331 height 31
type textarea "I"
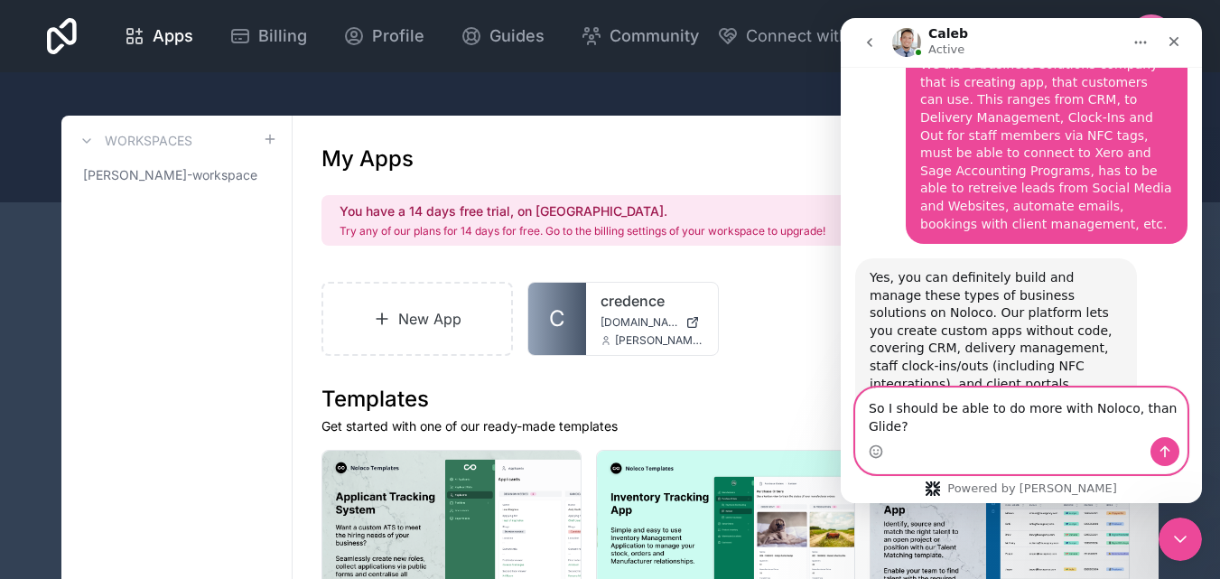
scroll to position [1397, 0]
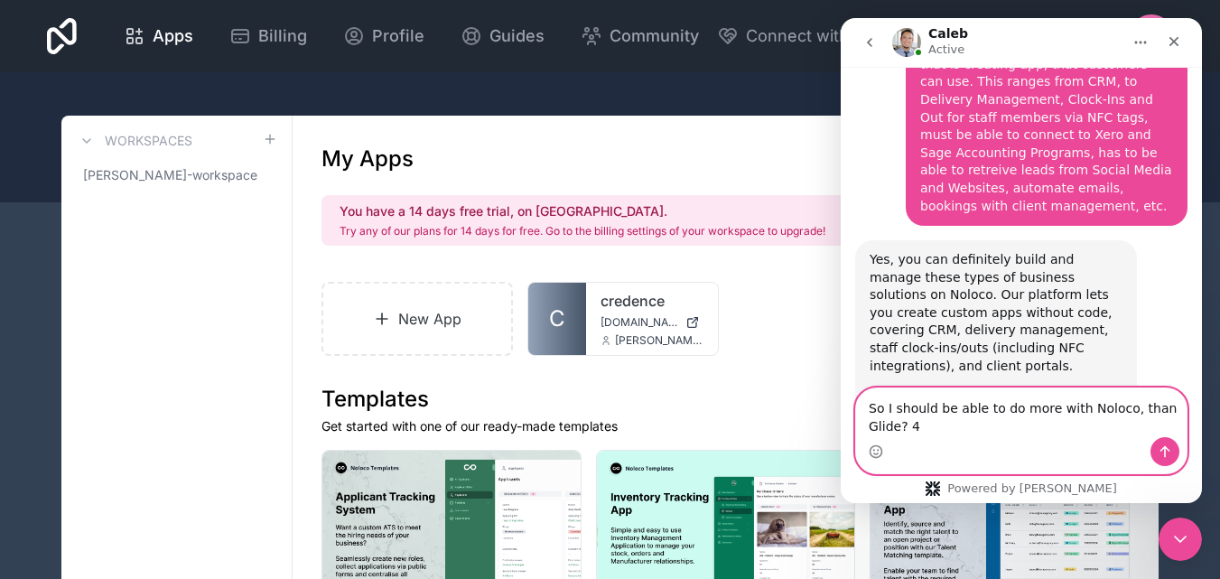
type textarea "So I should be able to do more with Noloco, than Glide?"
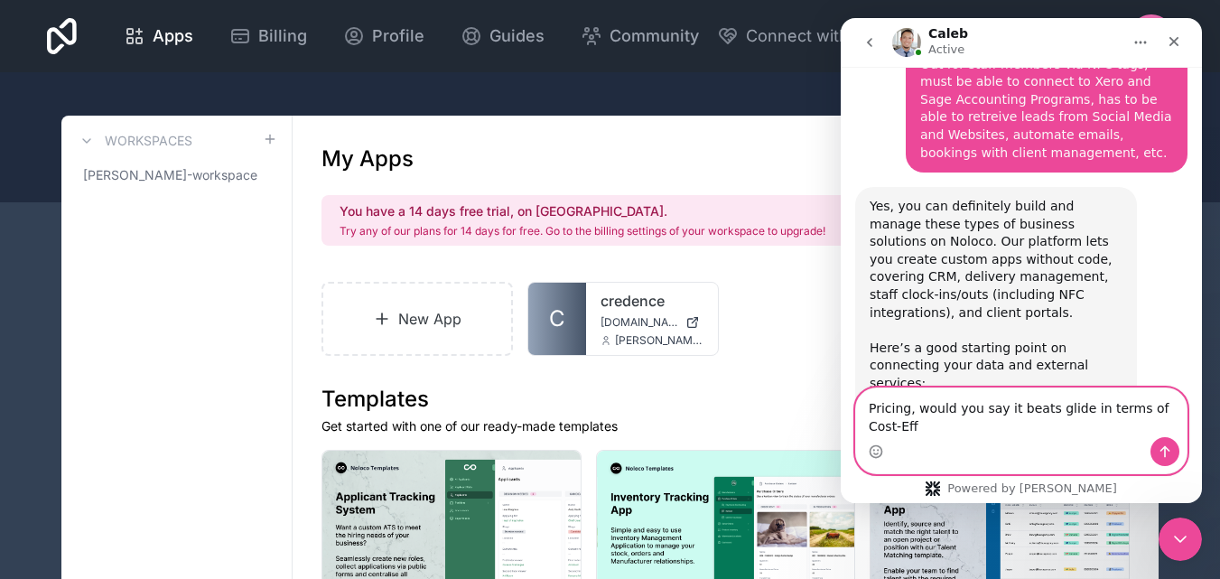
scroll to position [1469, 0]
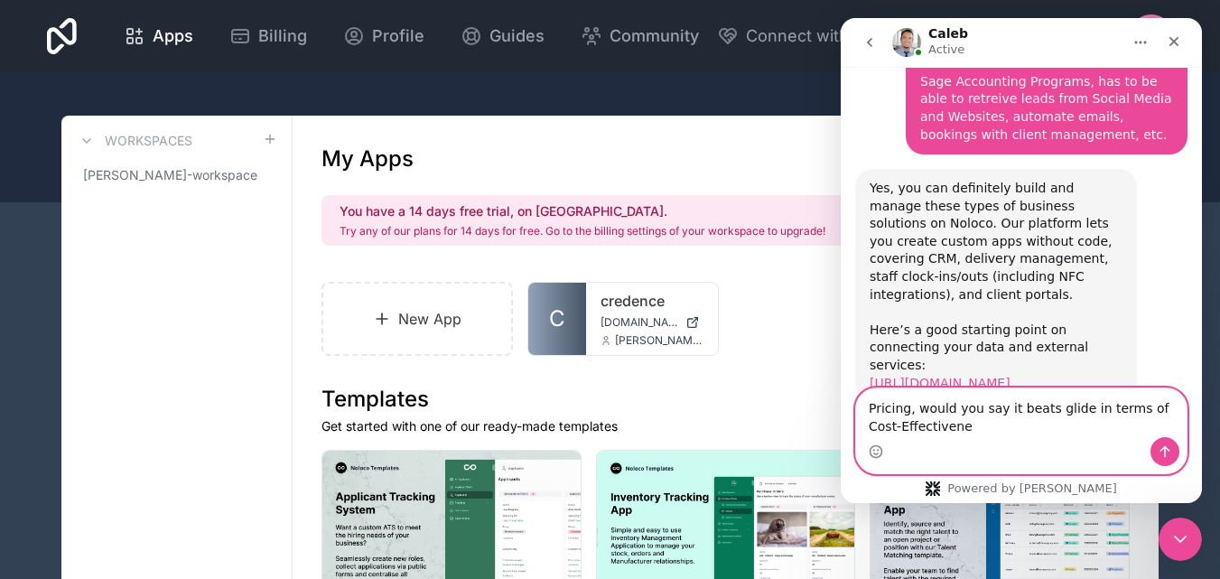
type textarea "Pricing, would you say it beats glide in terms of Cost-Effectivenes"
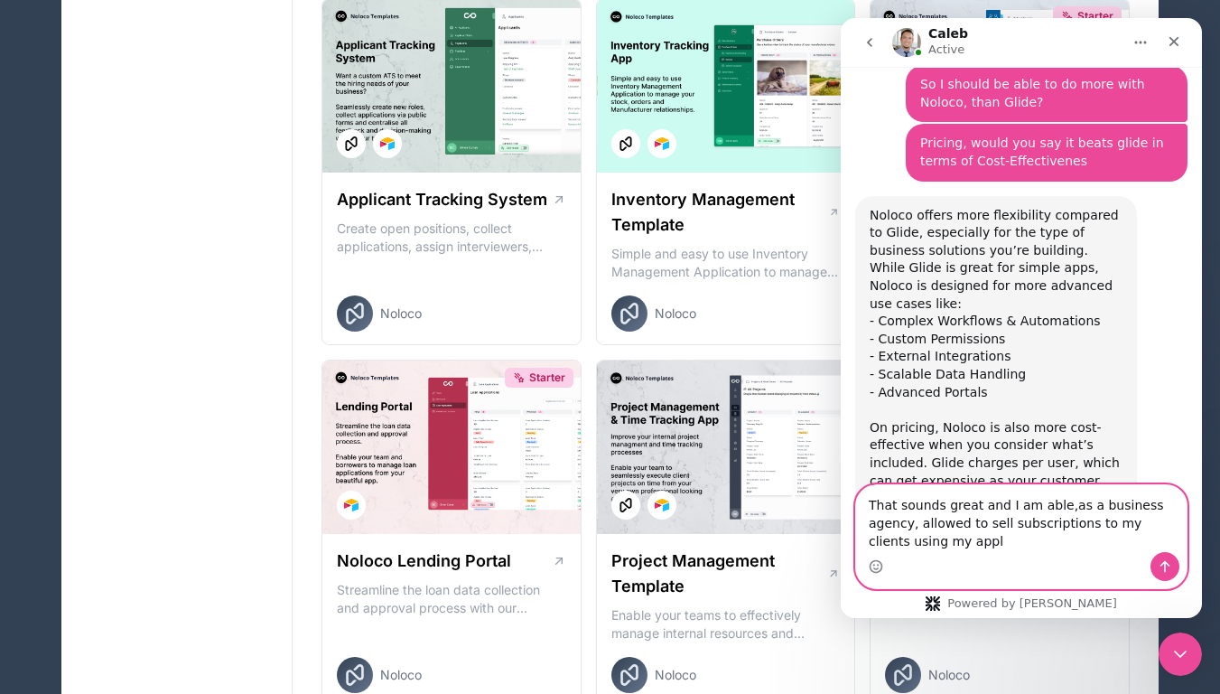
scroll to position [1857, 0]
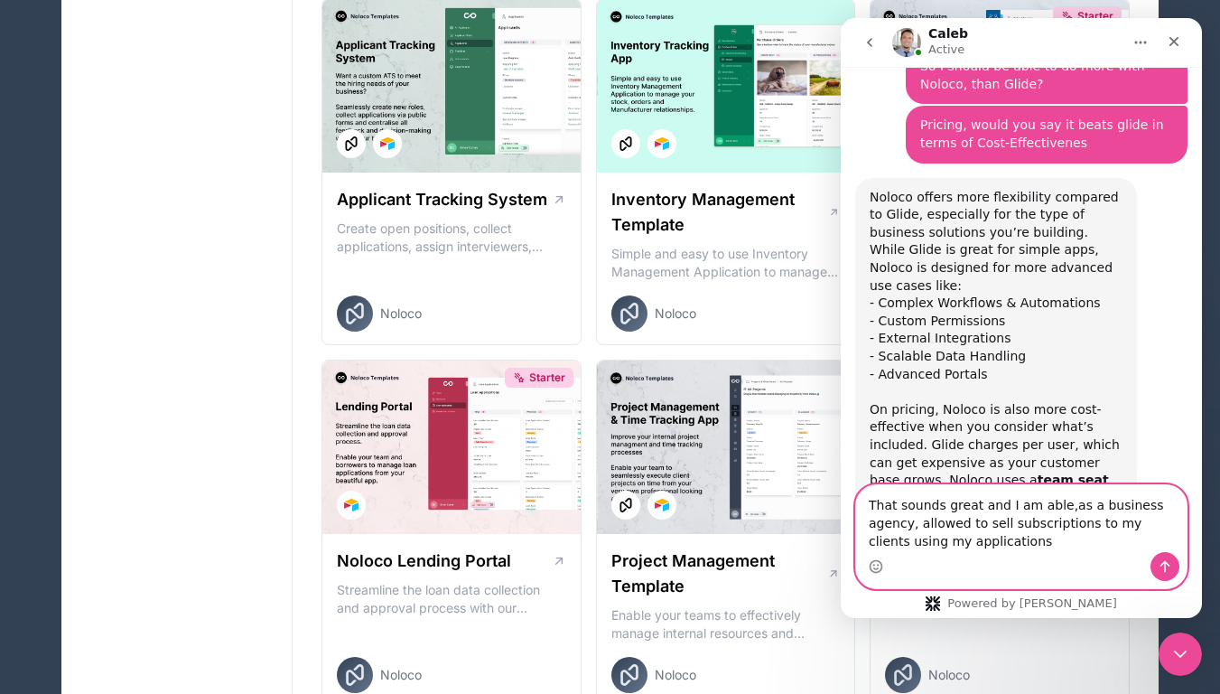
type textarea "That sounds great and I am able,as a business agency, allowed to sell subscript…"
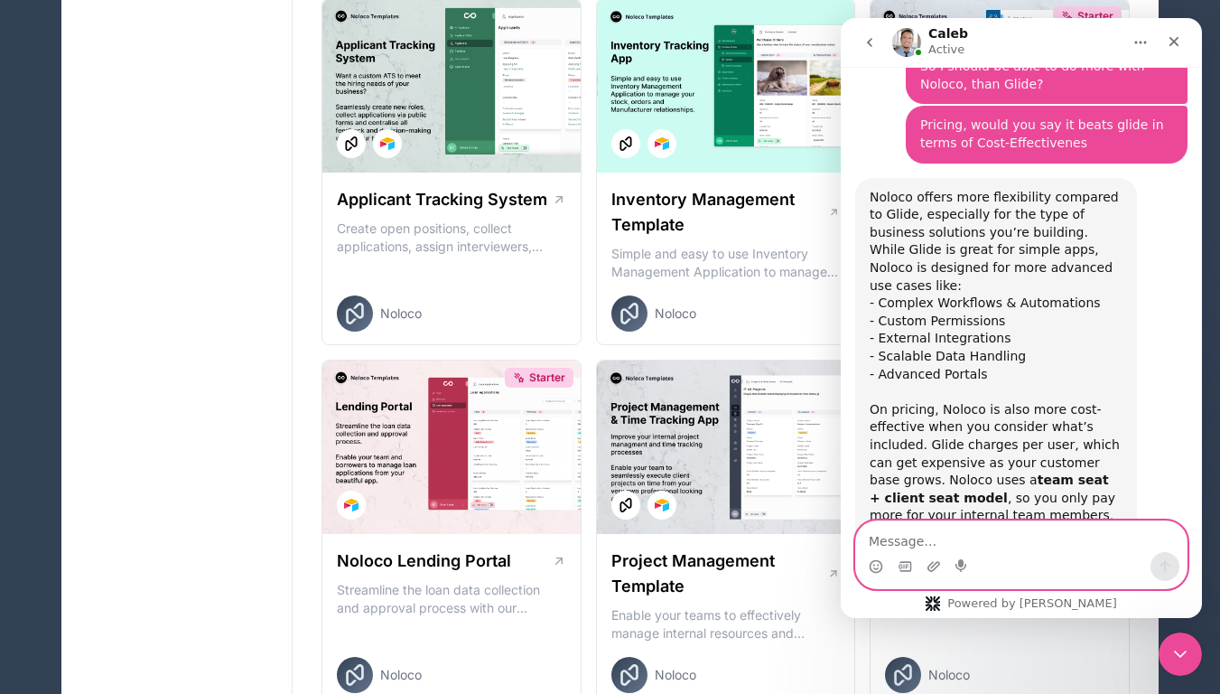
scroll to position [1928, 0]
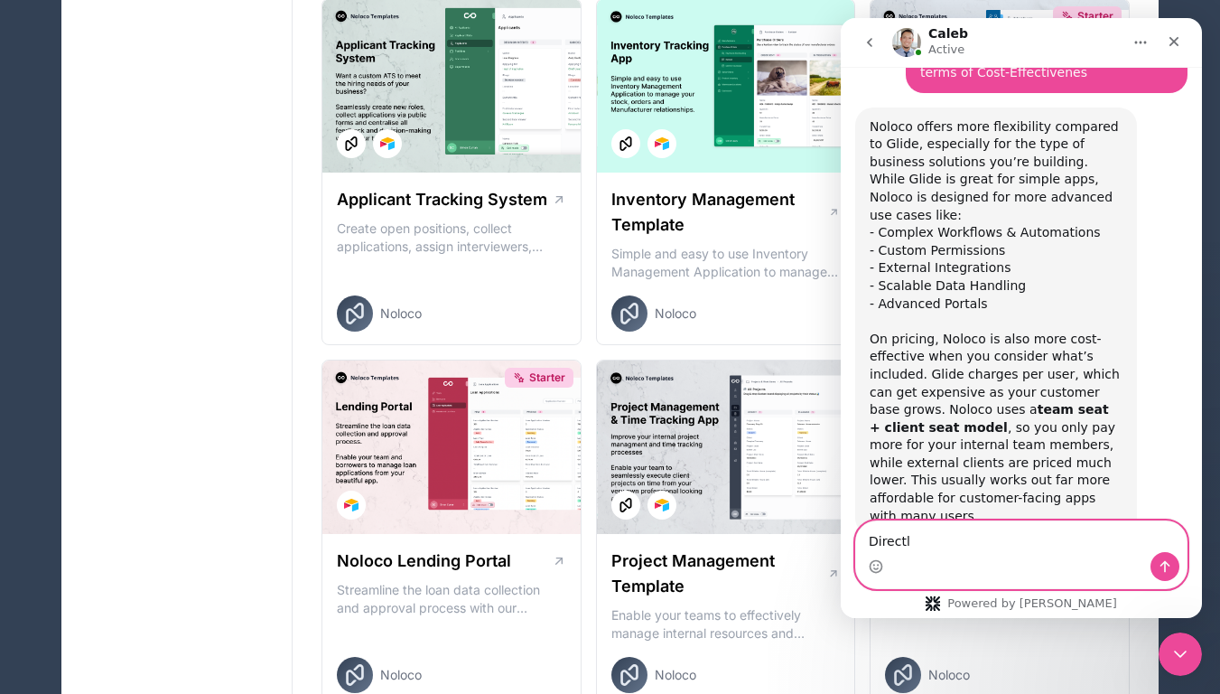
type textarea "Directly"
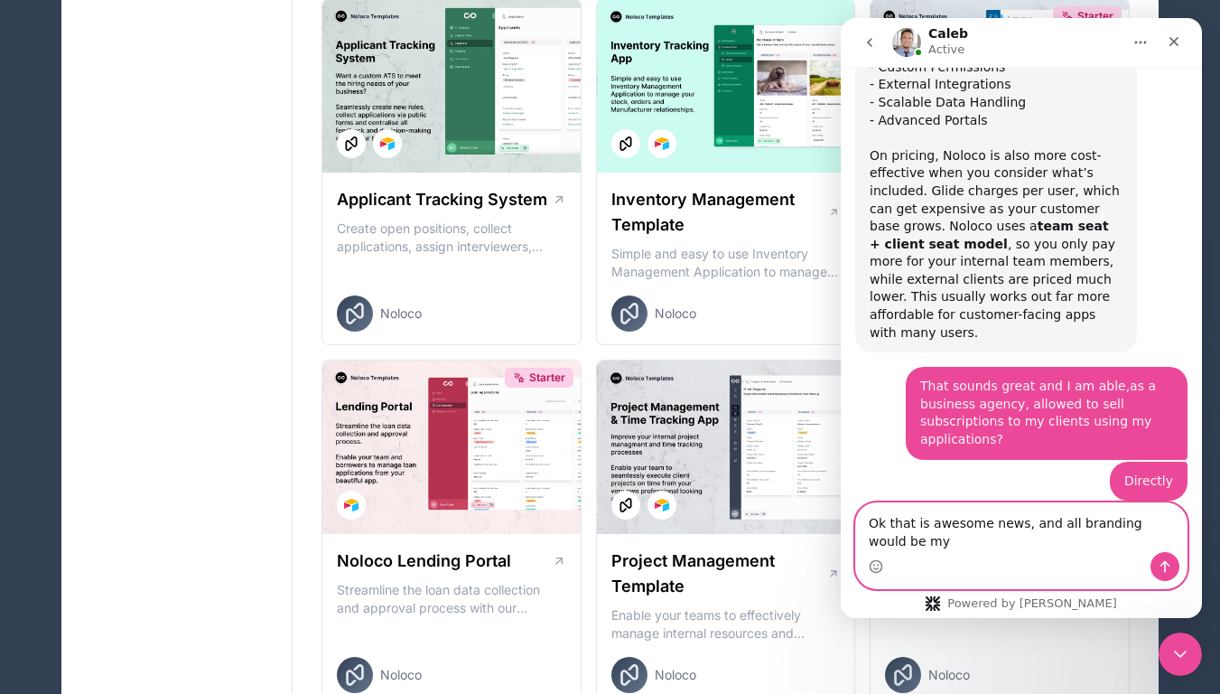
scroll to position [2129, 0]
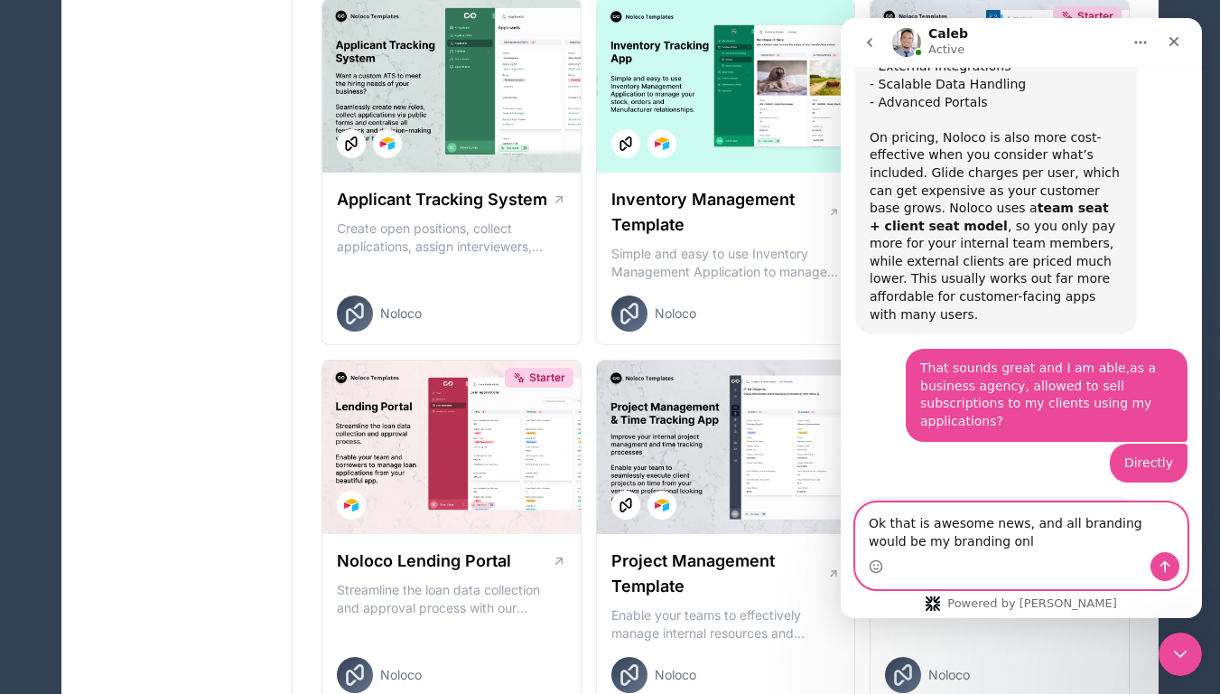
type textarea "Ok that is awesome news, and all branding would be my branding only"
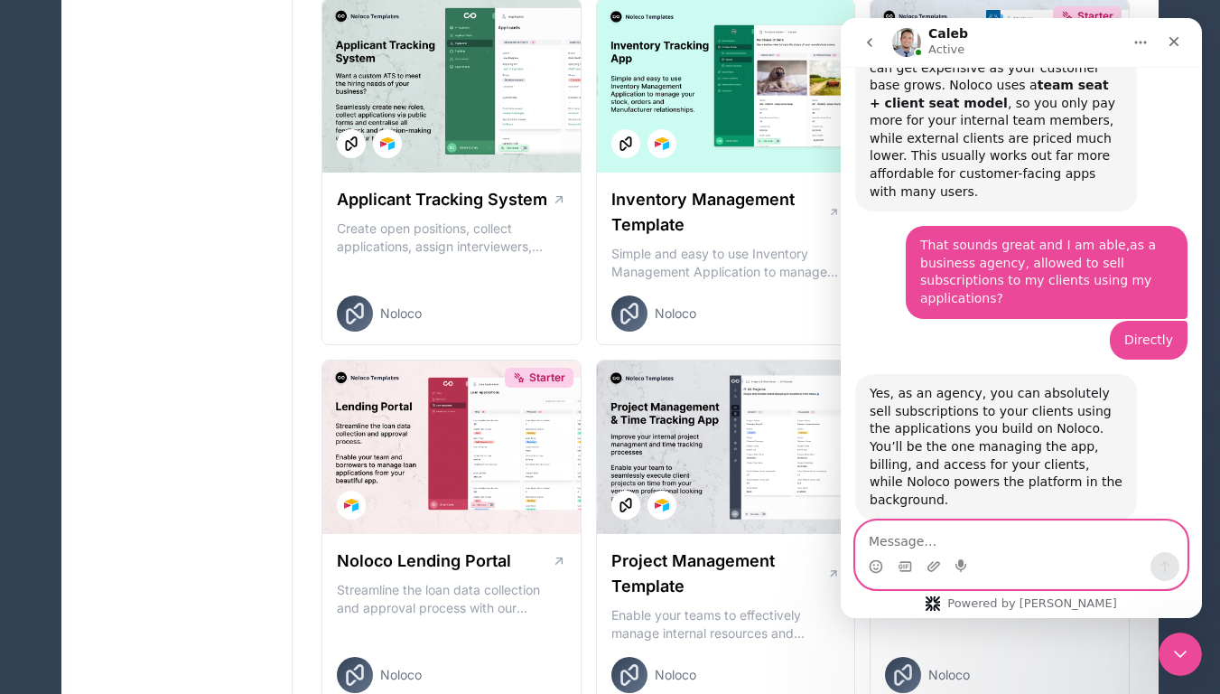
scroll to position [2272, 0]
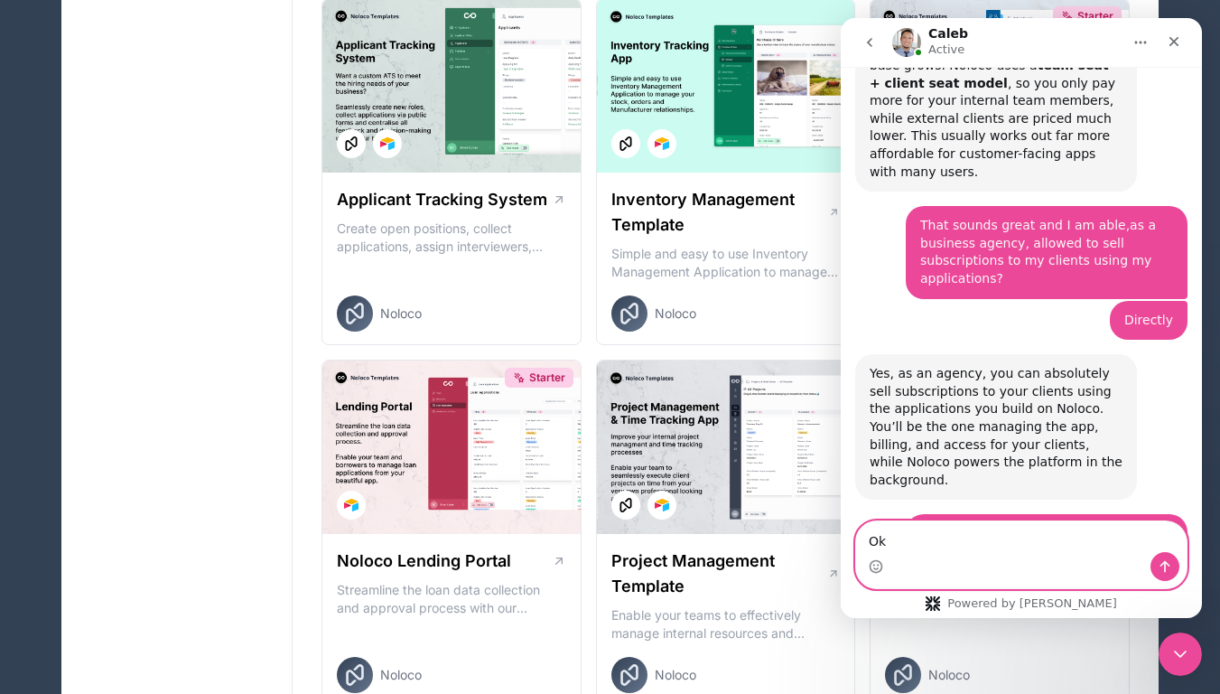
type textarea "O"
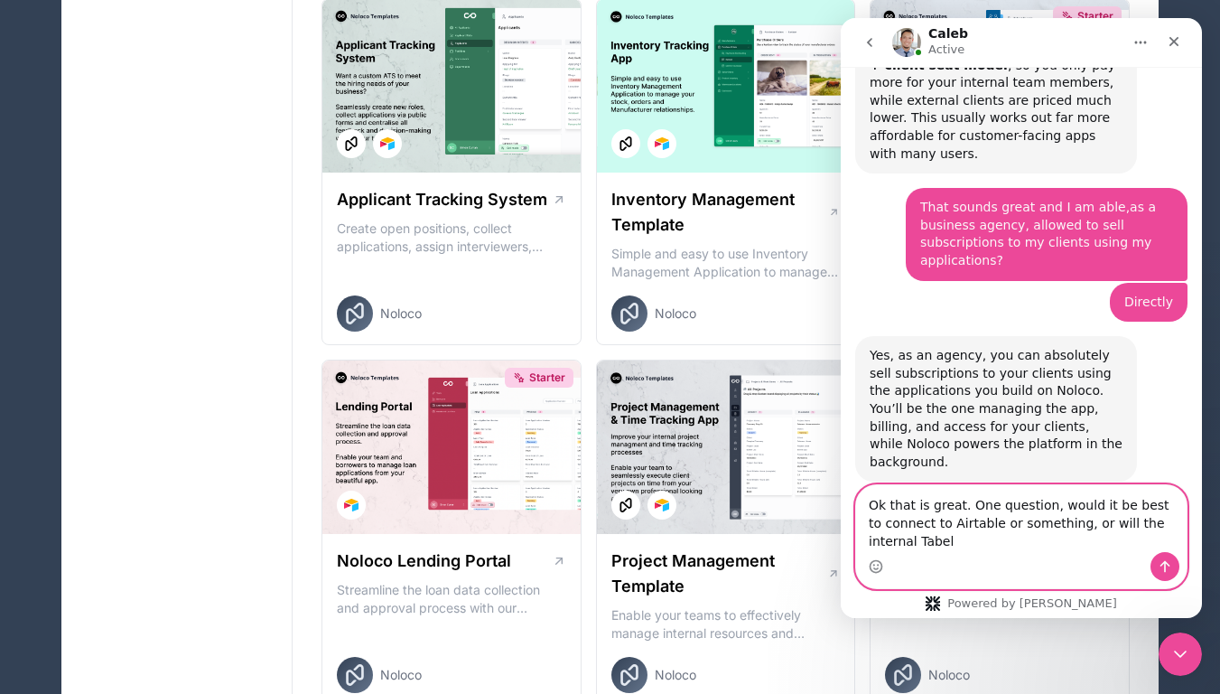
scroll to position [2308, 0]
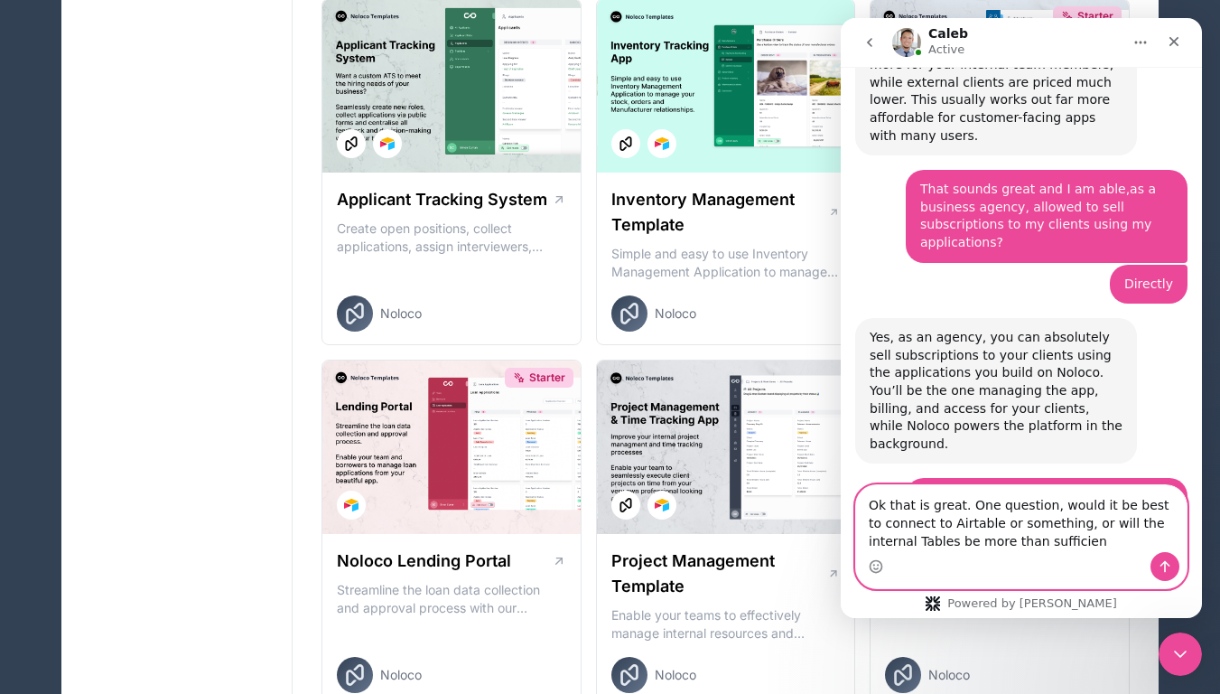
type textarea "Ok that is great. One question, would it be best to connect to Airtable or some…"
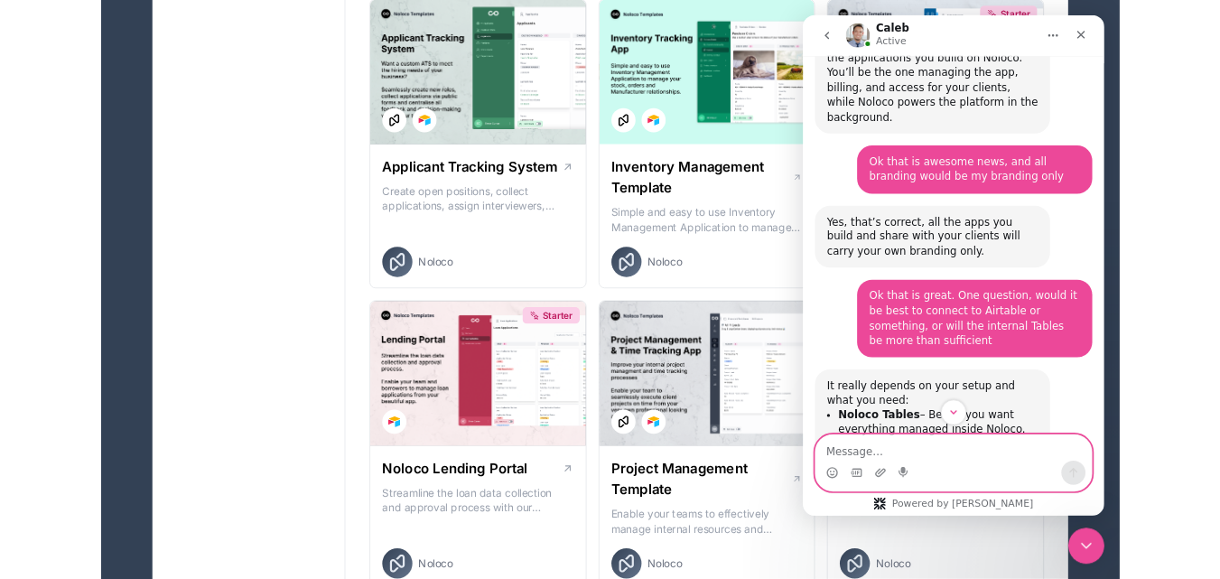
scroll to position [2792, 0]
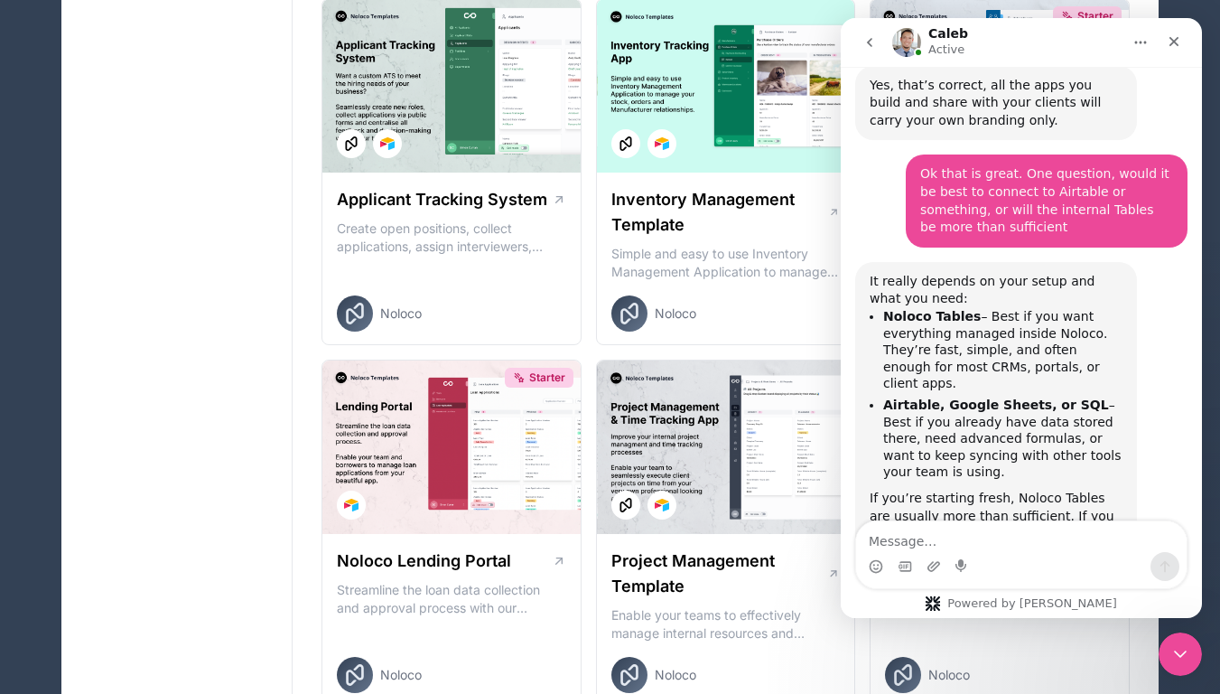
click at [1135, 42] on icon "Home" at bounding box center [1141, 43] width 12 height 3
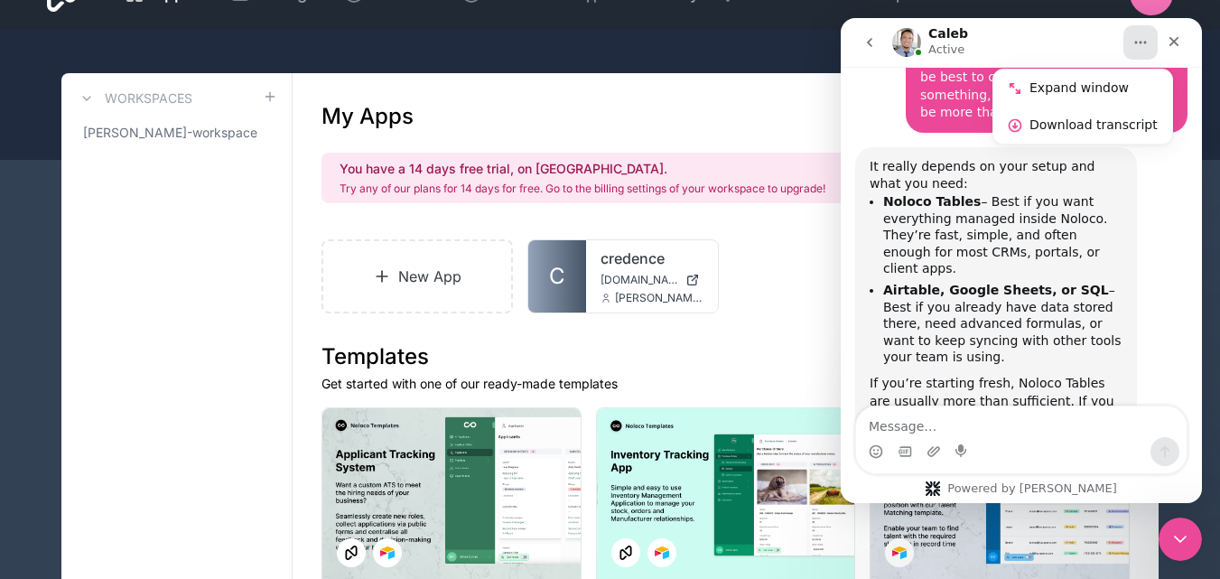
scroll to position [3, 0]
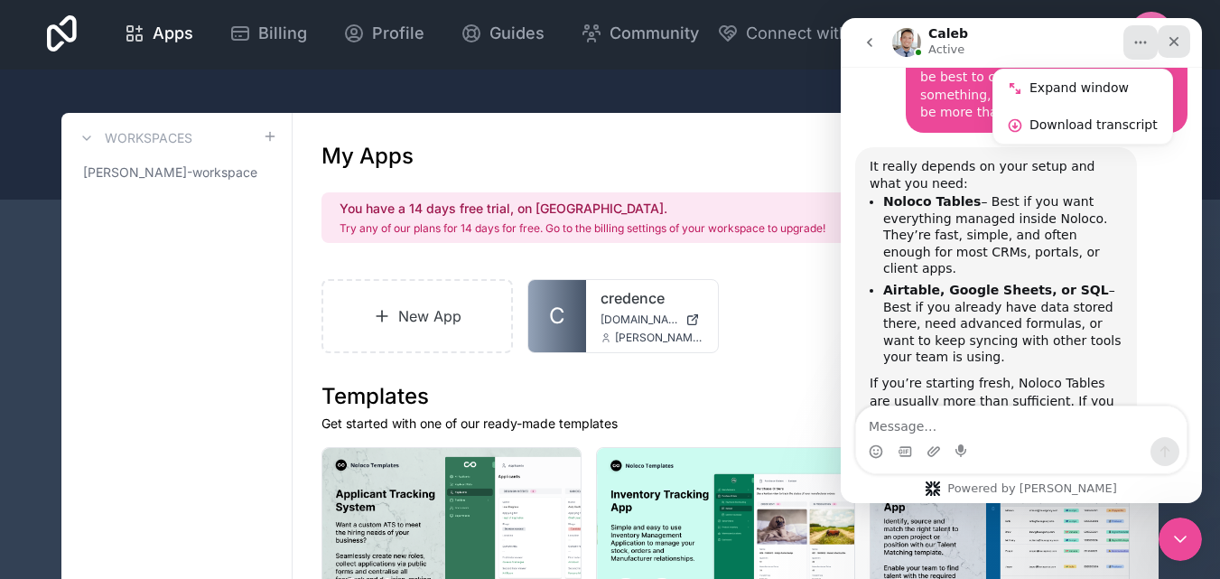
click at [1176, 42] on icon "Close" at bounding box center [1175, 42] width 10 height 10
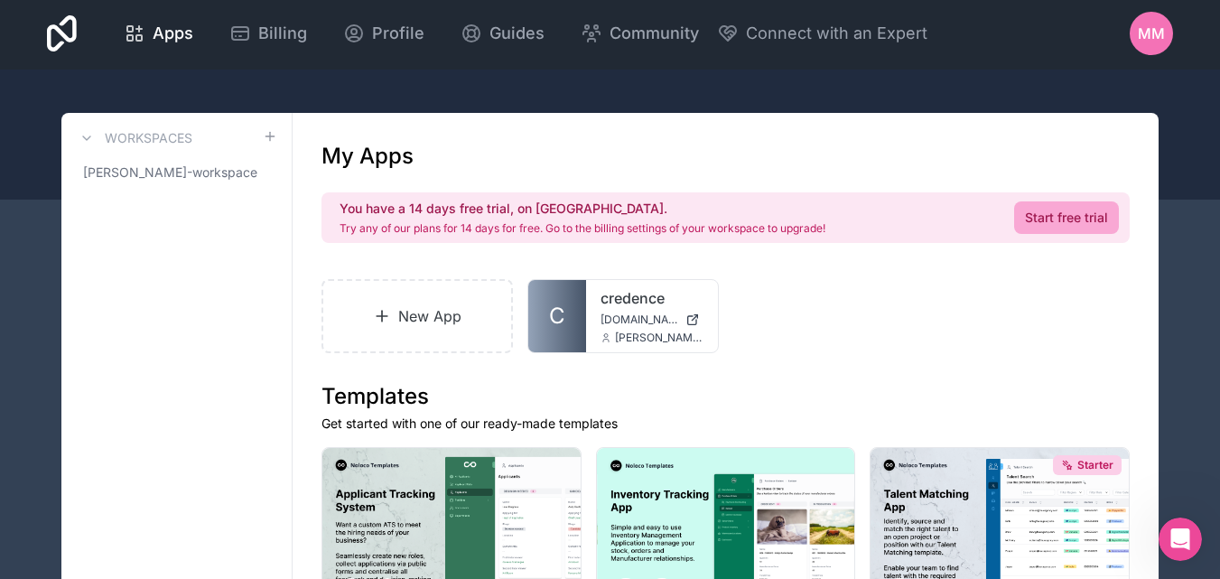
click at [360, 158] on h1 "My Apps" at bounding box center [368, 156] width 92 height 29
click at [358, 157] on h1 "My Apps" at bounding box center [368, 156] width 92 height 29
click at [355, 156] on h1 "My Apps" at bounding box center [368, 156] width 92 height 29
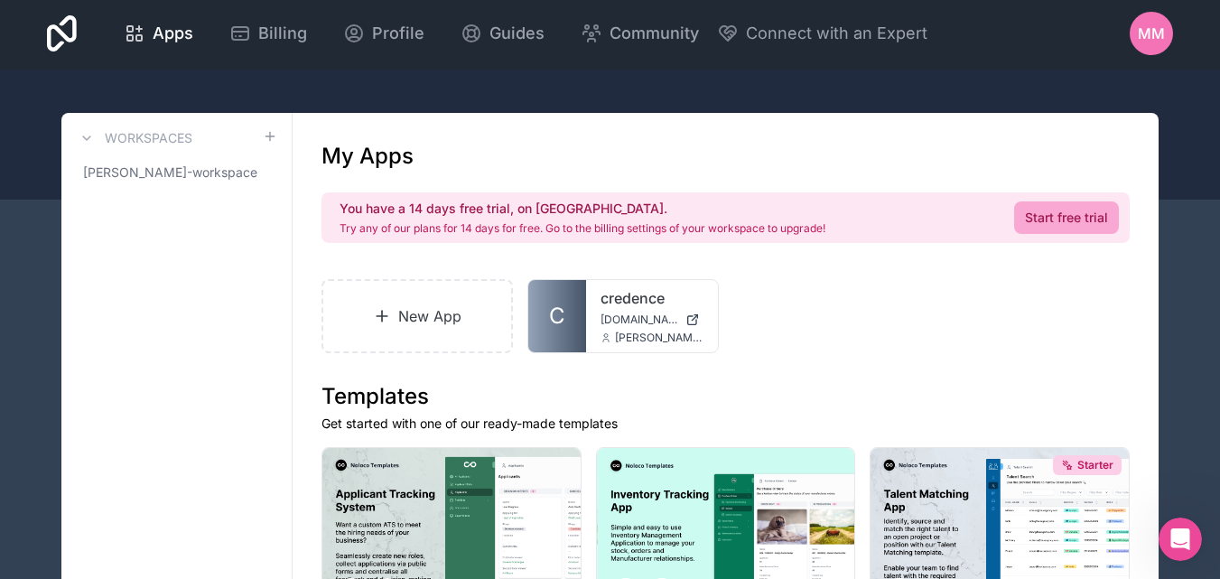
click at [339, 157] on h1 "My Apps" at bounding box center [368, 156] width 92 height 29
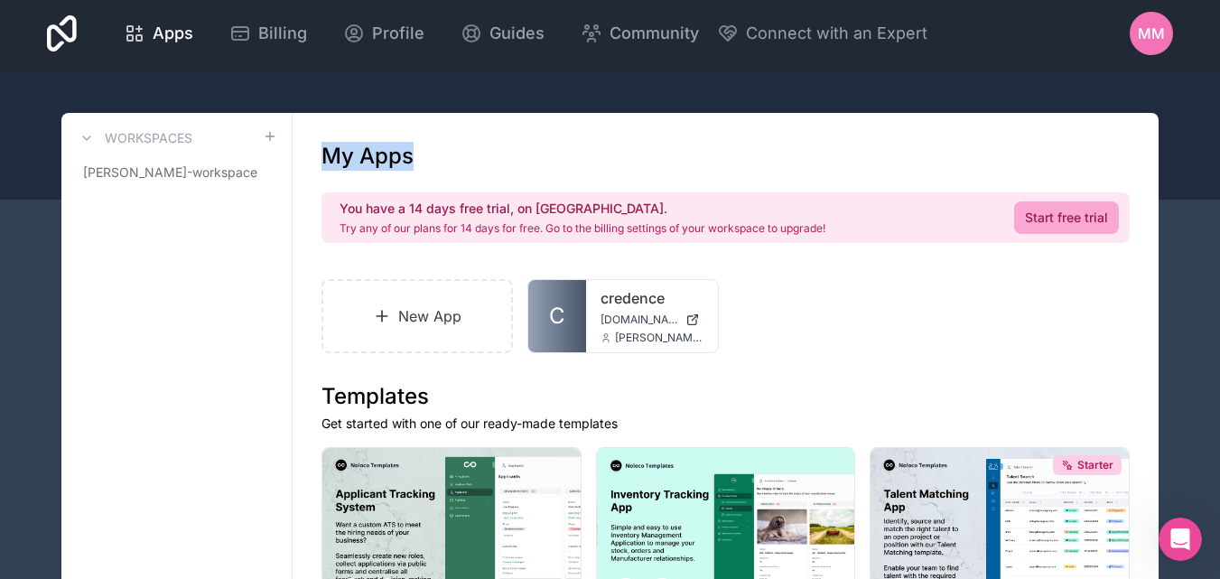
click at [324, 159] on h1 "My Apps" at bounding box center [368, 156] width 92 height 29
drag, startPoint x: 323, startPoint y: 159, endPoint x: 444, endPoint y: 151, distance: 121.3
click at [444, 151] on div "My Apps" at bounding box center [726, 156] width 808 height 29
click at [1086, 212] on link "Start free trial" at bounding box center [1066, 217] width 105 height 33
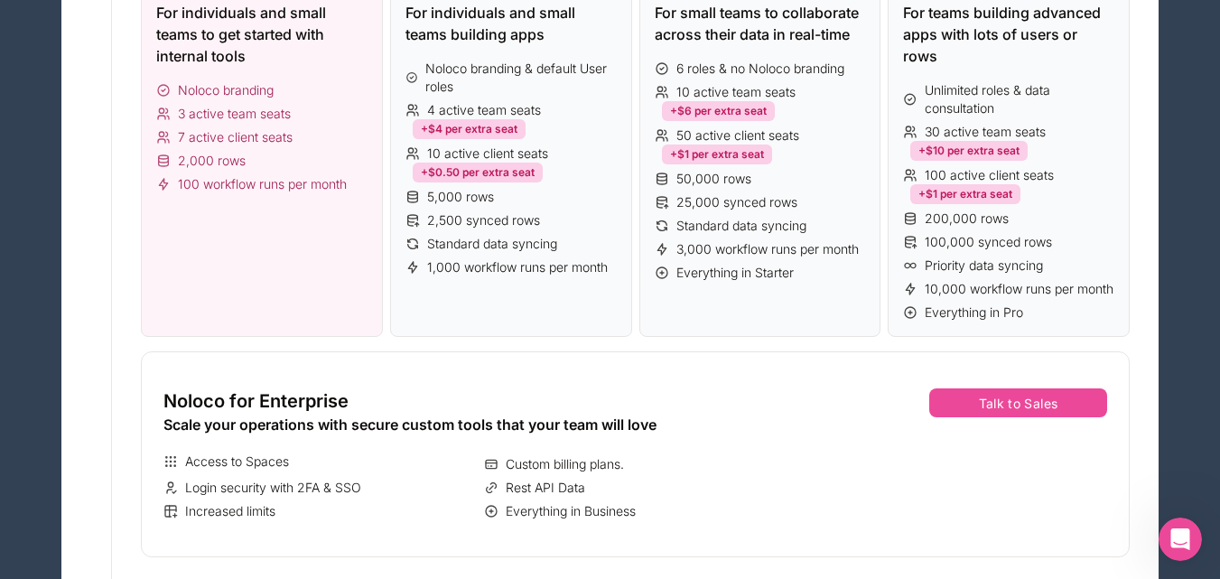
scroll to position [452, 0]
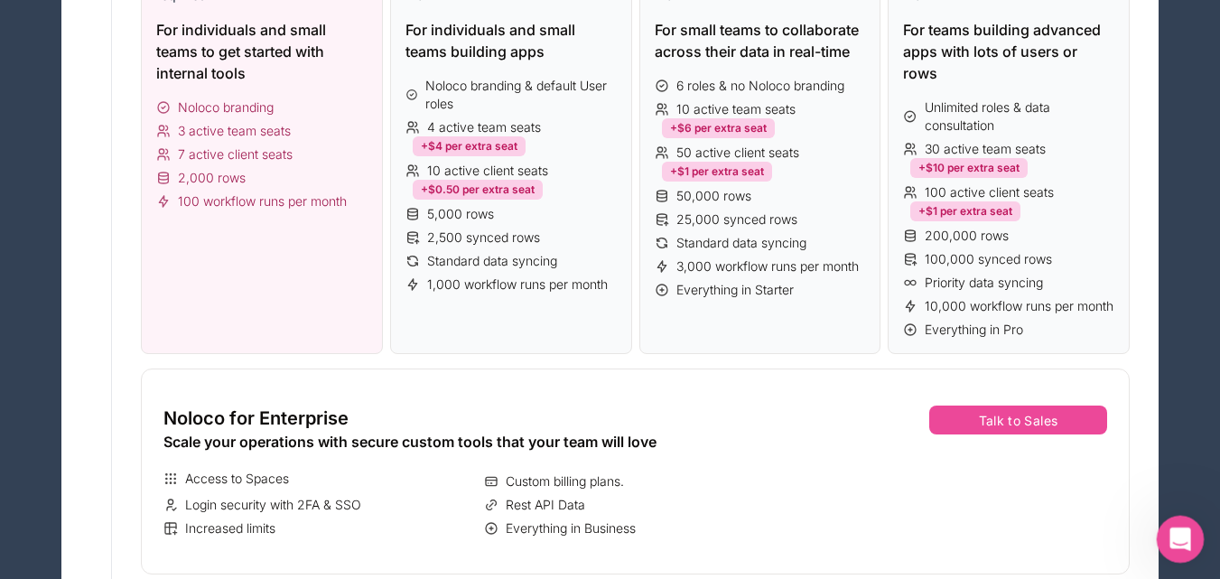
click at [1183, 535] on icon "Open Intercom Messenger" at bounding box center [1178, 537] width 30 height 30
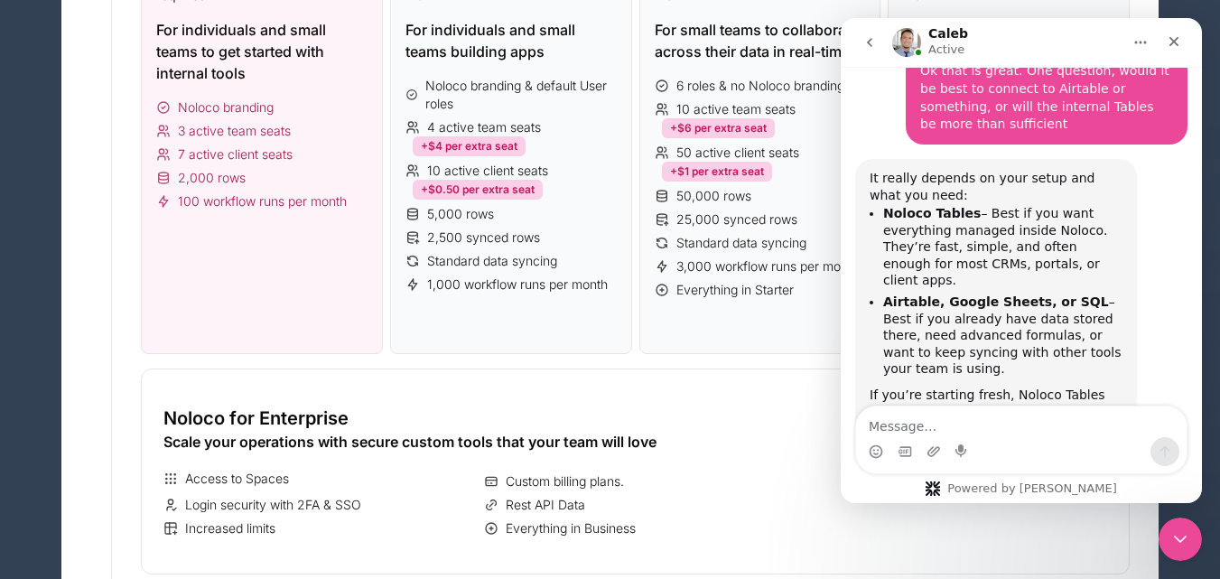
scroll to position [2889, 0]
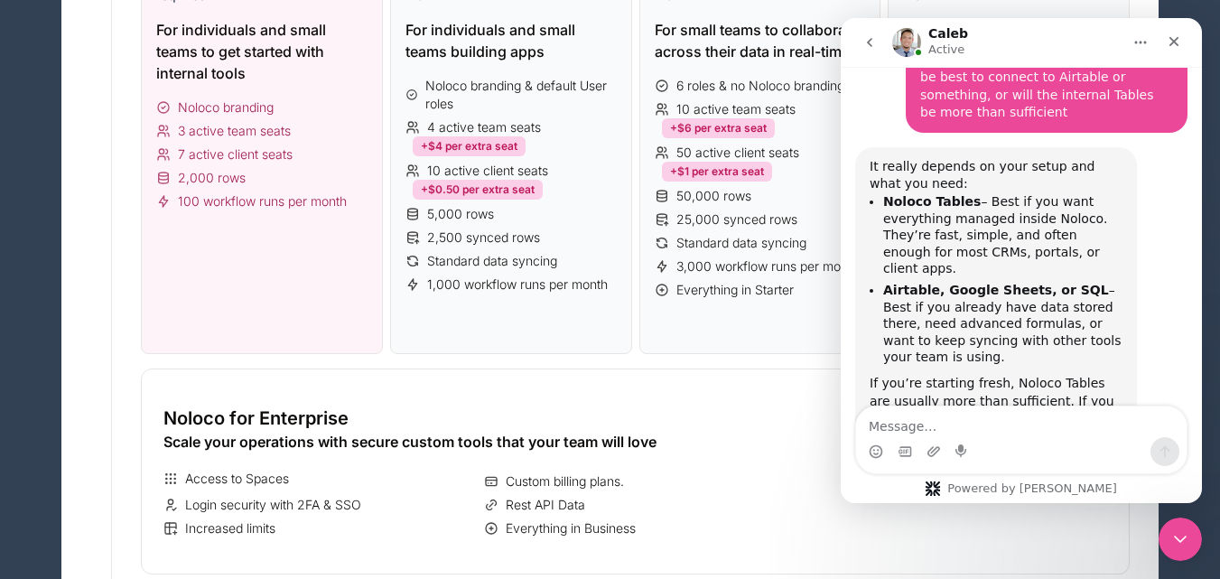
click at [1070, 417] on textarea "Message…" at bounding box center [1021, 421] width 331 height 31
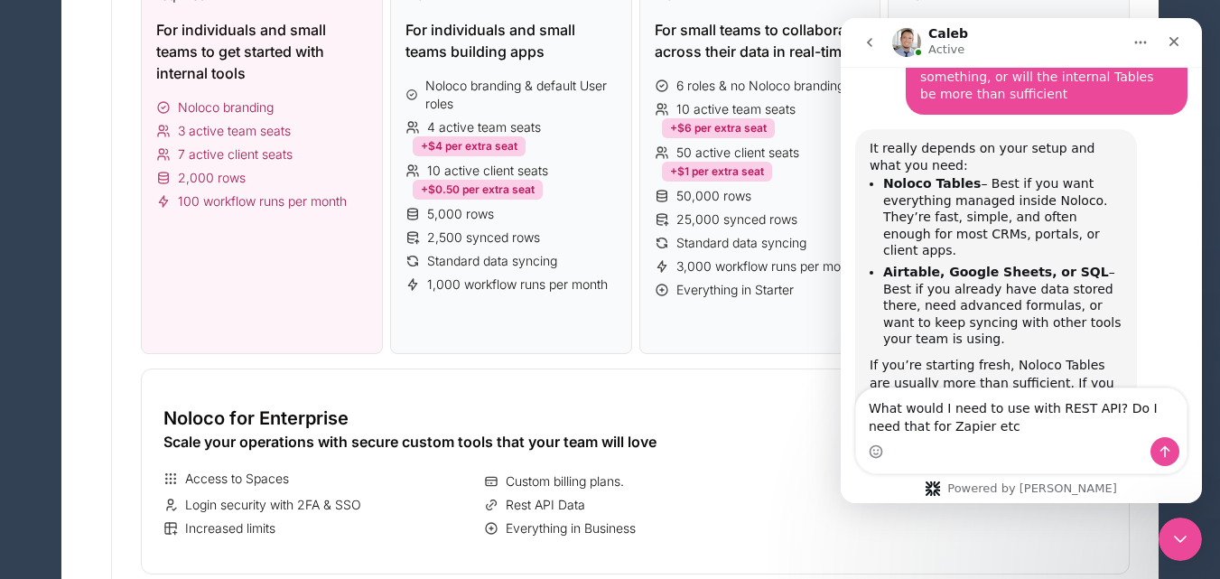
type textarea "What would I need to use with REST API? Do I need that for Zapier etc?"
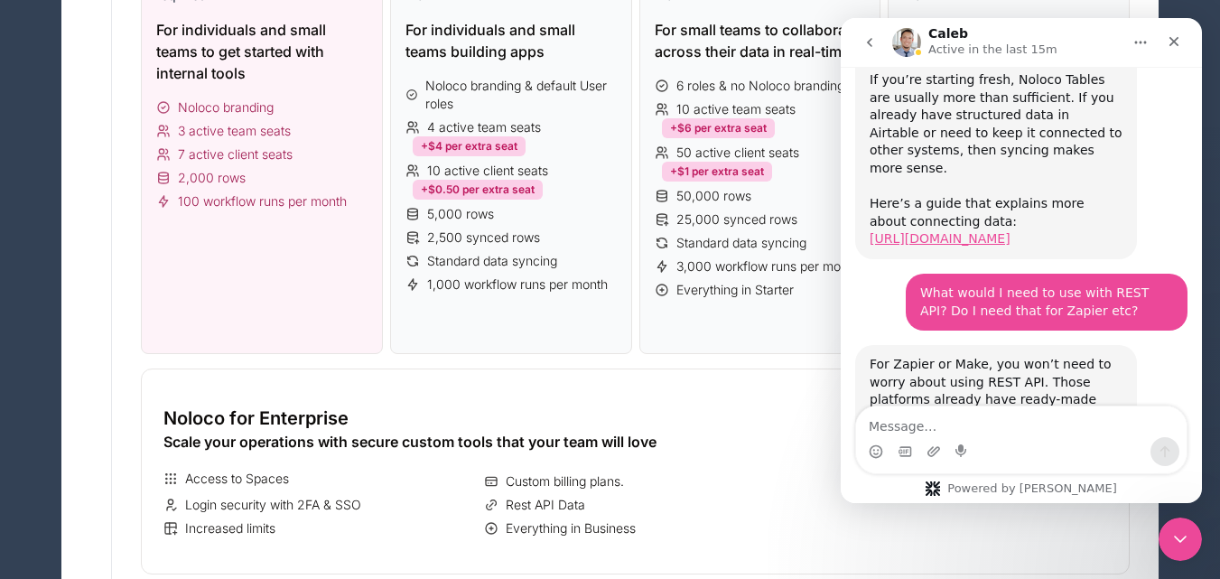
scroll to position [3227, 0]
